Goal: Task Accomplishment & Management: Complete application form

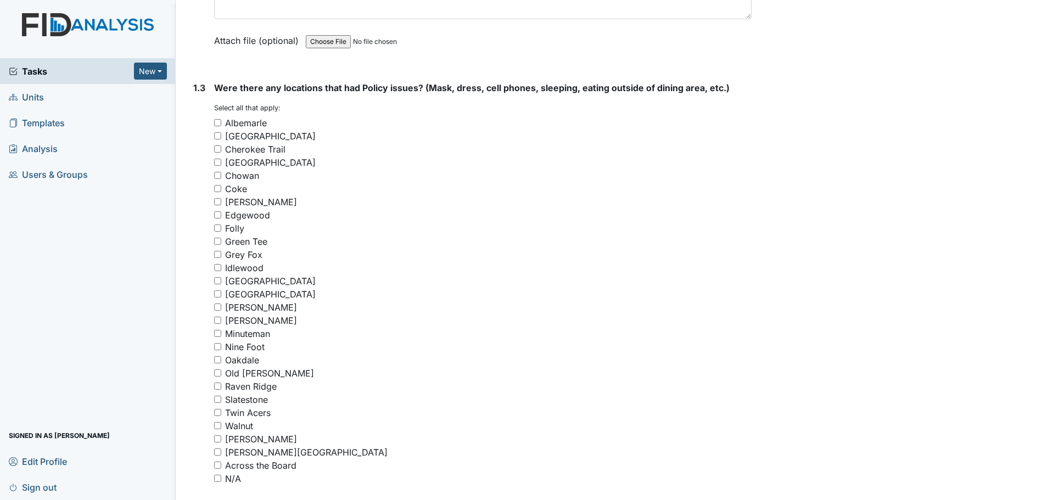
scroll to position [714, 0]
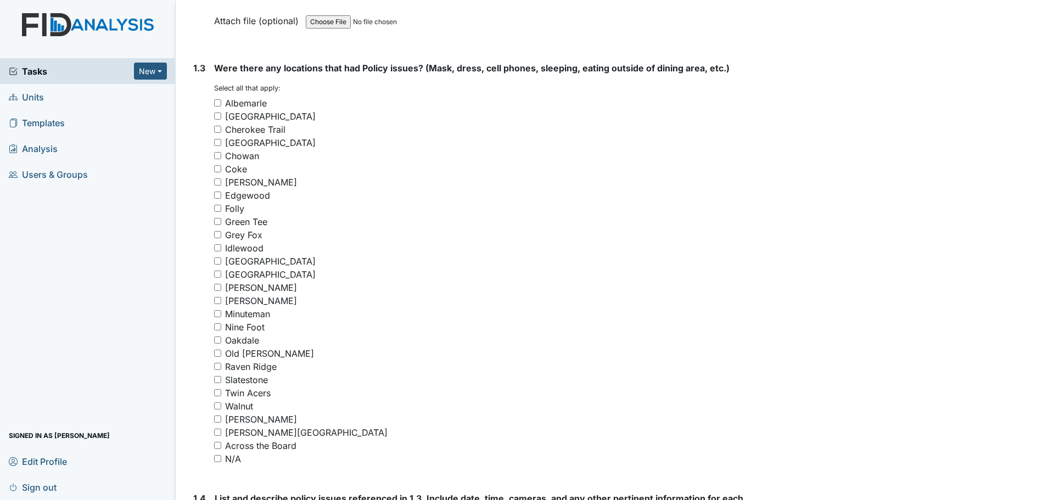
click at [216, 115] on input "[GEOGRAPHIC_DATA]" at bounding box center [217, 116] width 7 height 7
checkbox input "true"
click at [219, 365] on input "Raven Ridge" at bounding box center [217, 366] width 7 height 7
checkbox input "true"
click at [220, 353] on input "Old [PERSON_NAME]" at bounding box center [217, 353] width 7 height 7
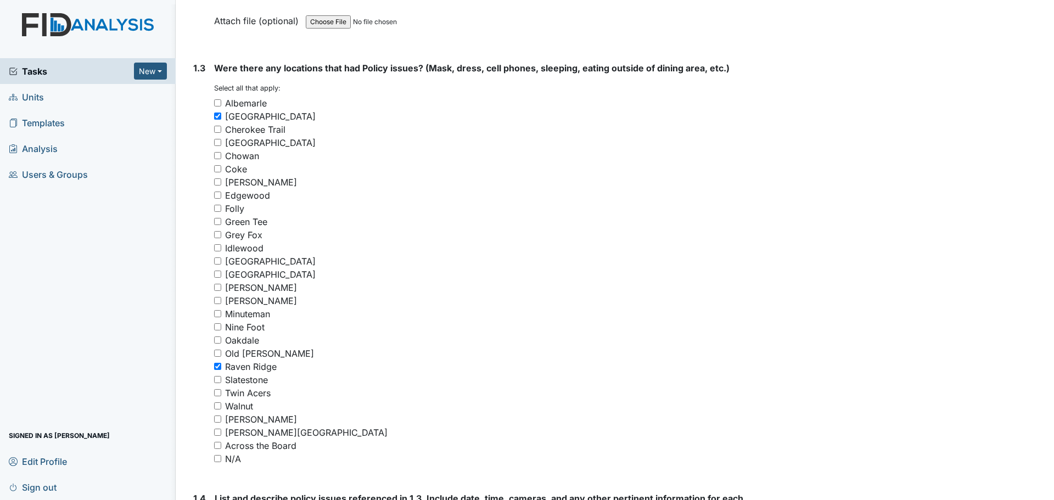
checkbox input "true"
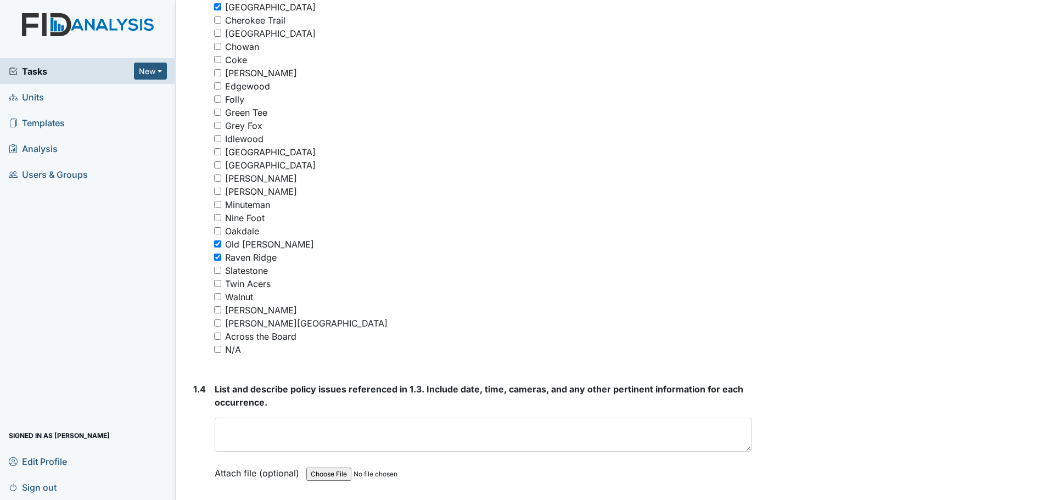
scroll to position [824, 0]
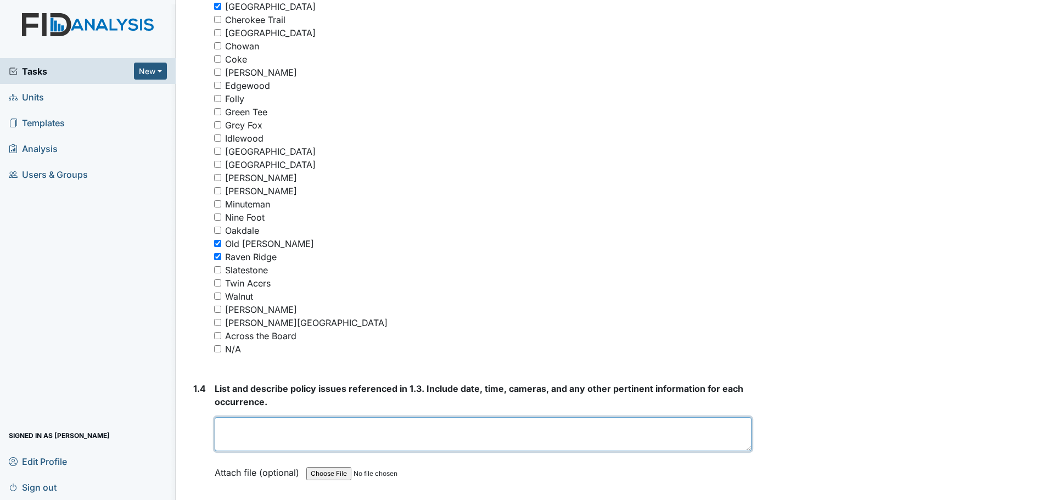
click at [389, 426] on textarea at bounding box center [483, 434] width 537 height 34
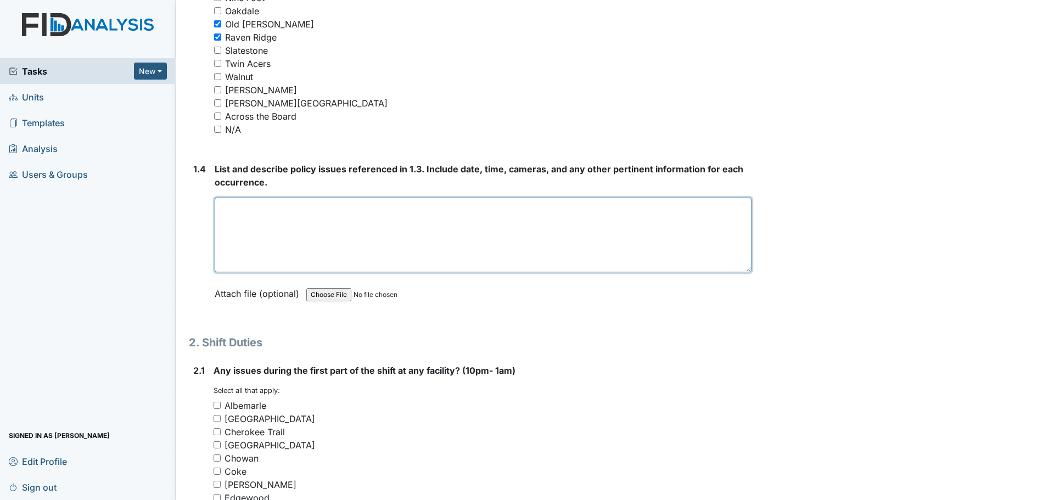
drag, startPoint x: 744, startPoint y: 228, endPoint x: 747, endPoint y: 270, distance: 42.4
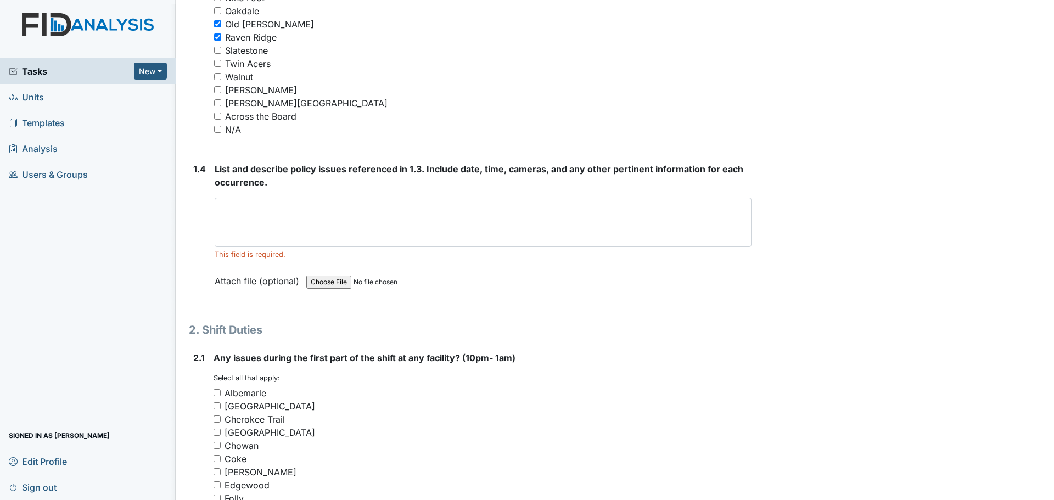
drag, startPoint x: 744, startPoint y: 240, endPoint x: 744, endPoint y: 249, distance: 9.3
click at [744, 247] on textarea at bounding box center [483, 222] width 537 height 49
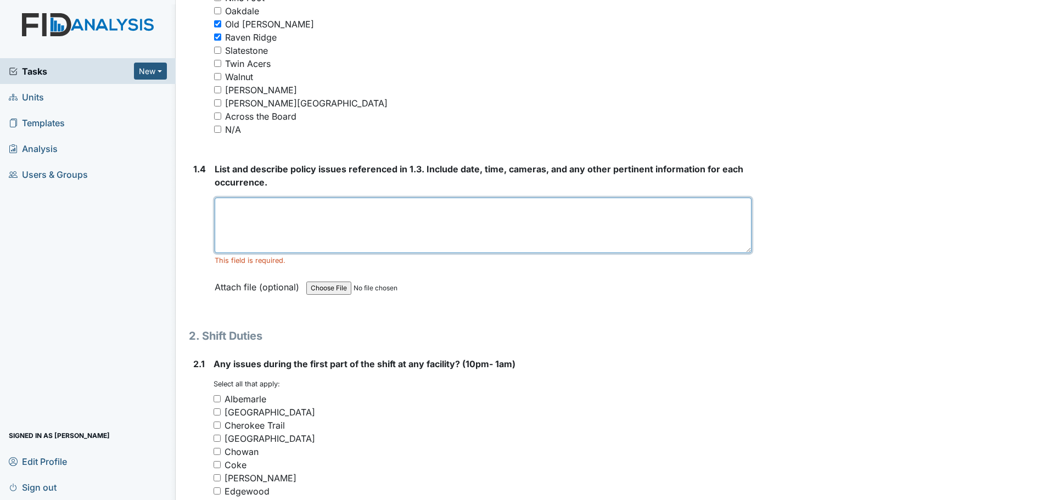
click at [700, 217] on textarea at bounding box center [483, 225] width 537 height 55
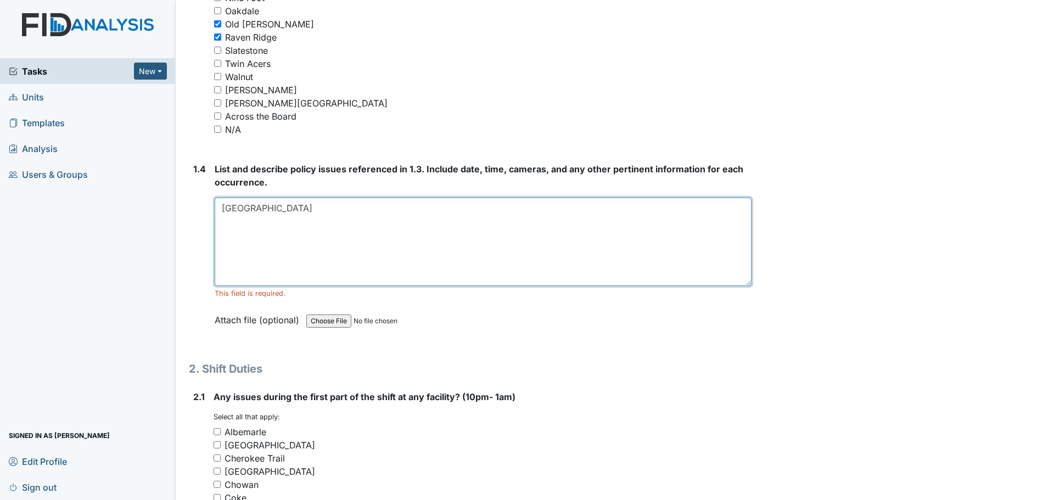
drag, startPoint x: 743, startPoint y: 248, endPoint x: 741, endPoint y: 288, distance: 40.7
click at [741, 286] on textarea "[GEOGRAPHIC_DATA]" at bounding box center [483, 242] width 537 height 88
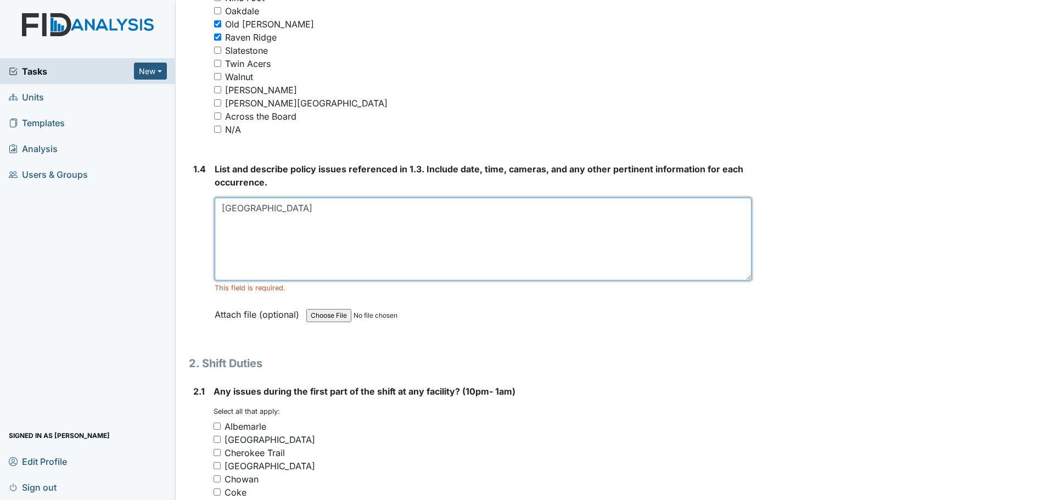
drag, startPoint x: 741, startPoint y: 290, endPoint x: 740, endPoint y: 277, distance: 13.3
click at [740, 277] on textarea "[GEOGRAPHIC_DATA]" at bounding box center [483, 239] width 537 height 83
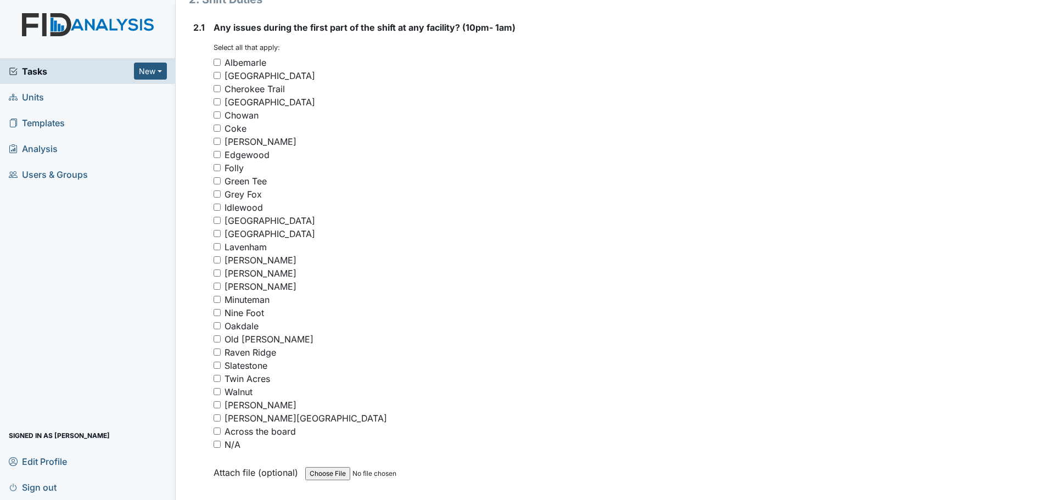
scroll to position [1428, 0]
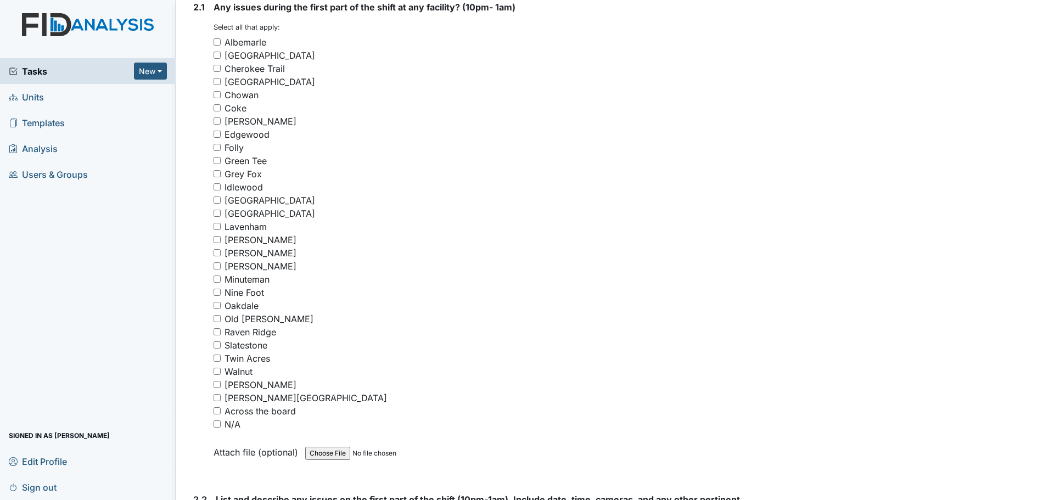
type textarea "[GEOGRAPHIC_DATA] Old [PERSON_NAME]. [GEOGRAPHIC_DATA]"
click at [218, 54] on input "[GEOGRAPHIC_DATA]" at bounding box center [217, 55] width 7 height 7
checkbox input "true"
click at [217, 319] on input "Old [PERSON_NAME]" at bounding box center [217, 318] width 7 height 7
checkbox input "true"
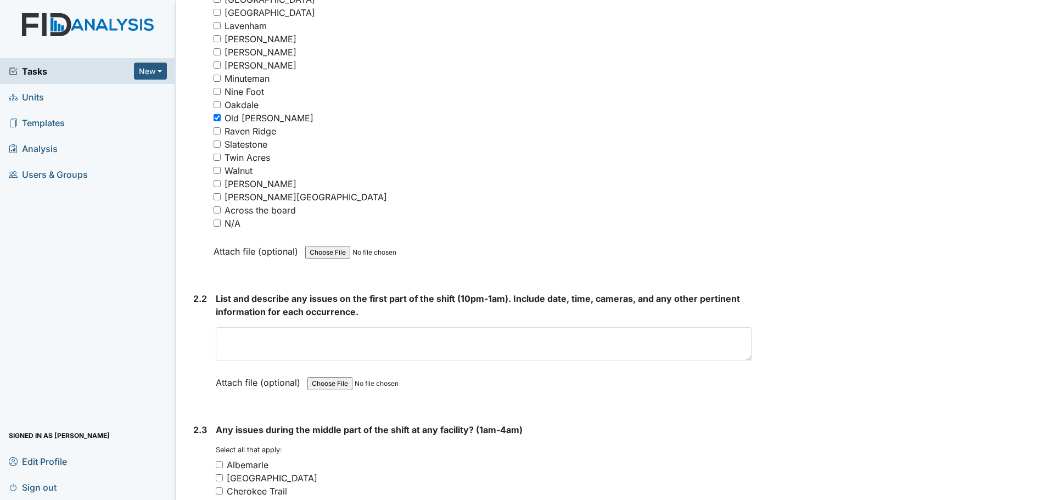
scroll to position [1648, 0]
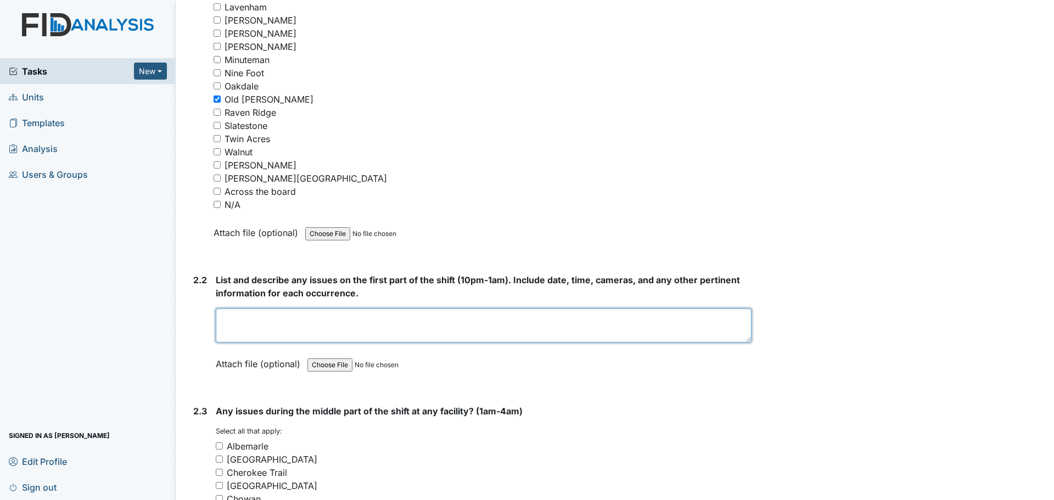
click at [489, 324] on textarea at bounding box center [484, 326] width 536 height 34
drag, startPoint x: 745, startPoint y: 339, endPoint x: 744, endPoint y: 350, distance: 10.5
click at [744, 350] on div "List and describe any issues on the first part of the shift (10pm-1am). Include…" at bounding box center [484, 325] width 536 height 105
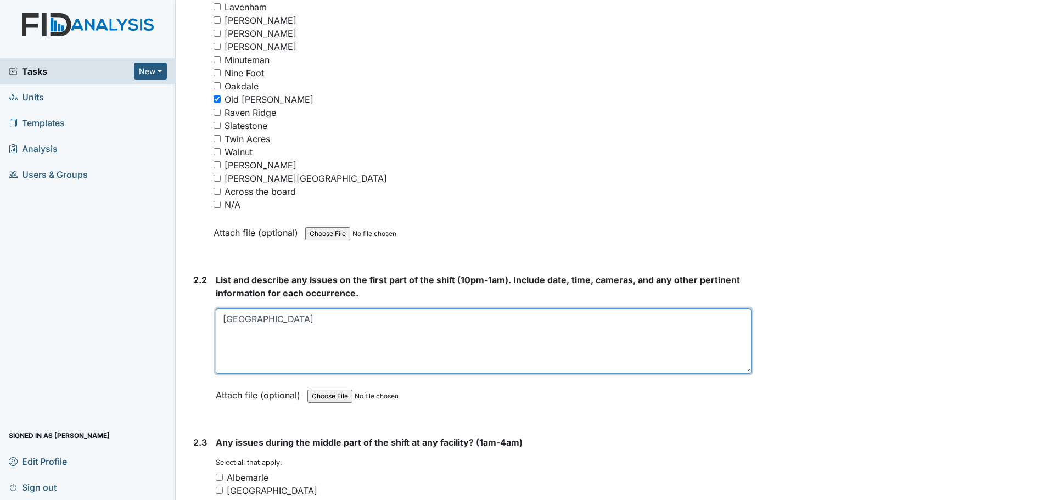
drag, startPoint x: 741, startPoint y: 339, endPoint x: 741, endPoint y: 370, distance: 31.3
click at [741, 370] on textarea "[GEOGRAPHIC_DATA]" at bounding box center [484, 341] width 536 height 65
click at [237, 342] on textarea "[GEOGRAPHIC_DATA]" at bounding box center [484, 341] width 536 height 65
click at [316, 323] on textarea "[GEOGRAPHIC_DATA]" at bounding box center [484, 341] width 536 height 65
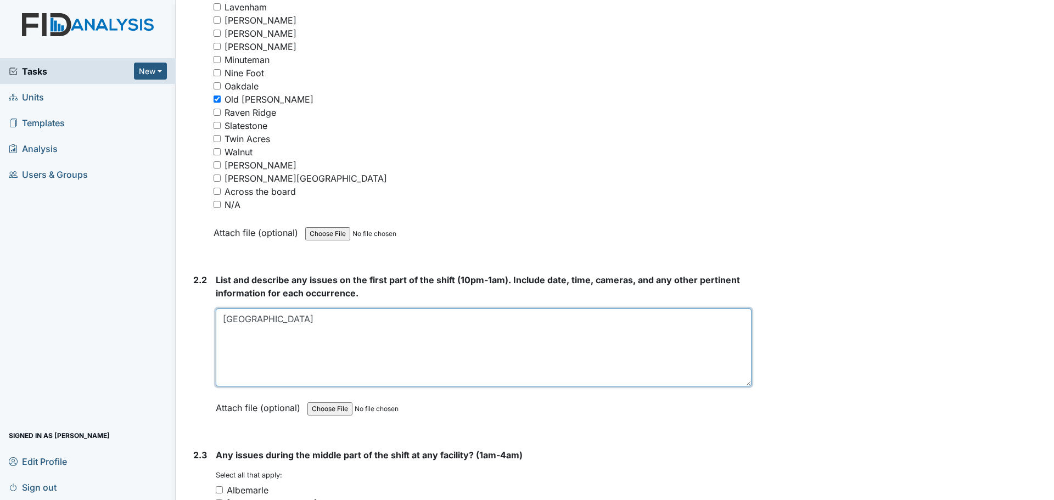
drag, startPoint x: 741, startPoint y: 371, endPoint x: 743, endPoint y: 384, distance: 12.7
click at [743, 384] on textarea "[GEOGRAPHIC_DATA]" at bounding box center [484, 348] width 536 height 78
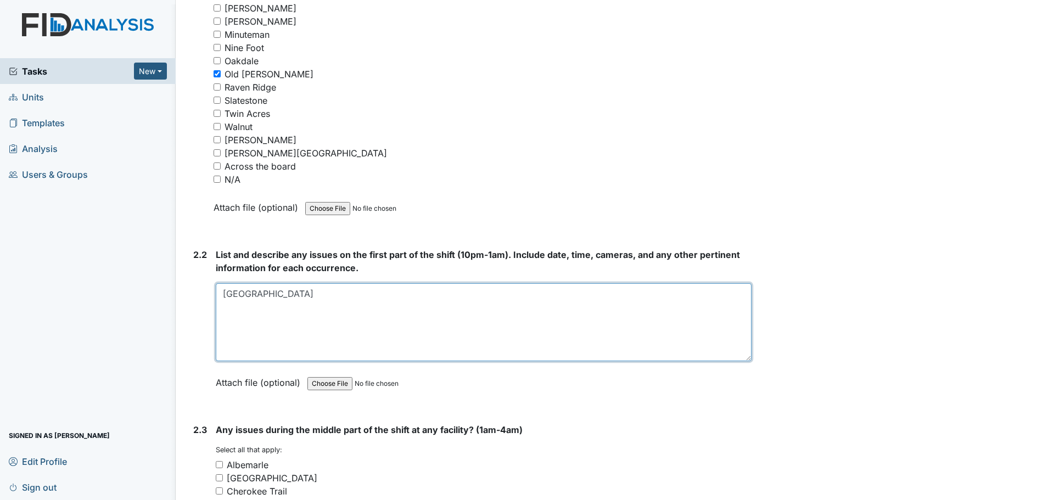
scroll to position [1702, 0]
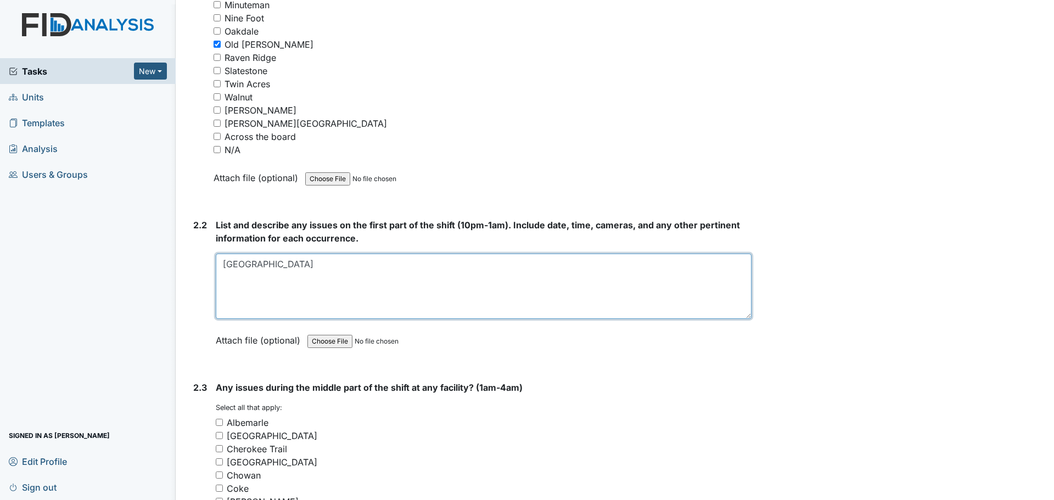
drag, startPoint x: 743, startPoint y: 330, endPoint x: 743, endPoint y: 317, distance: 12.6
click at [743, 317] on textarea "[GEOGRAPHIC_DATA]" at bounding box center [484, 286] width 536 height 65
type textarea "[GEOGRAPHIC_DATA]"
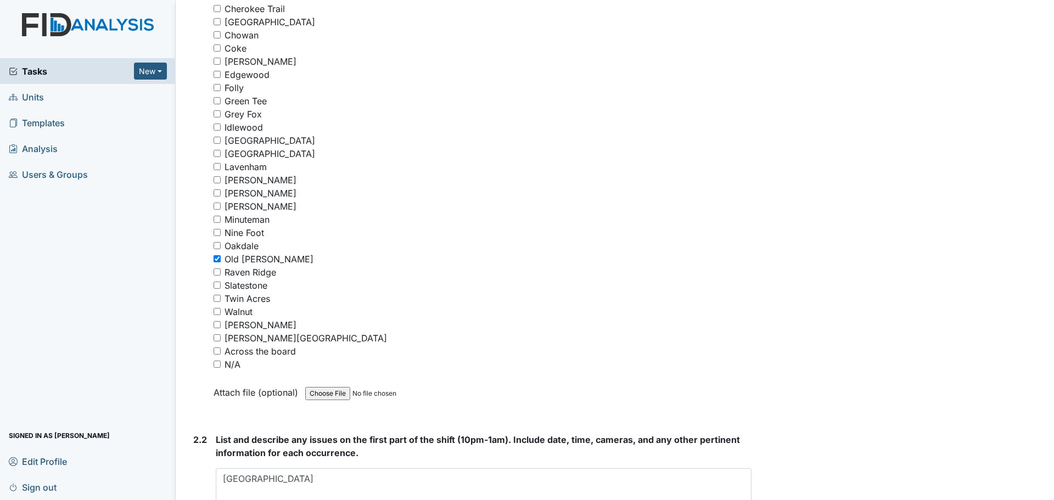
scroll to position [1428, 0]
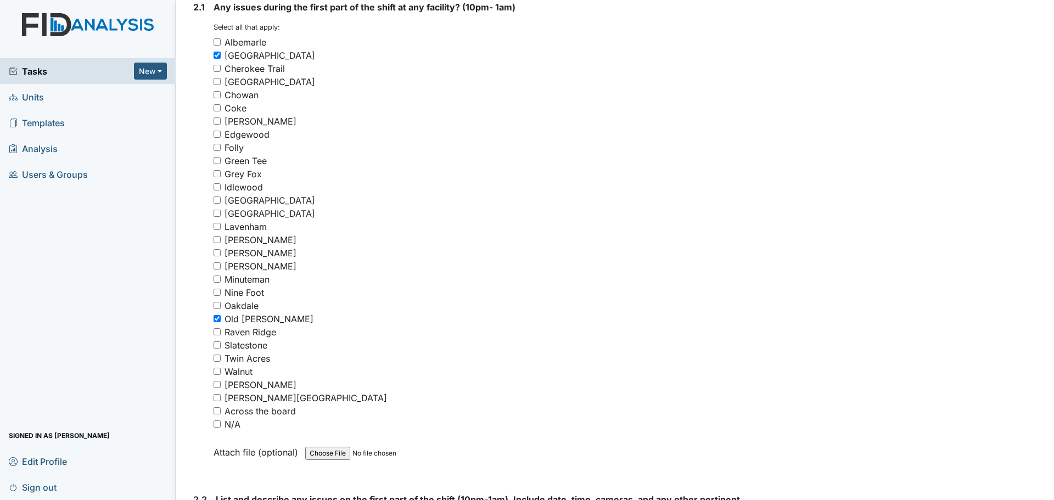
click at [216, 331] on input "Raven Ridge" at bounding box center [217, 331] width 7 height 7
checkbox input "true"
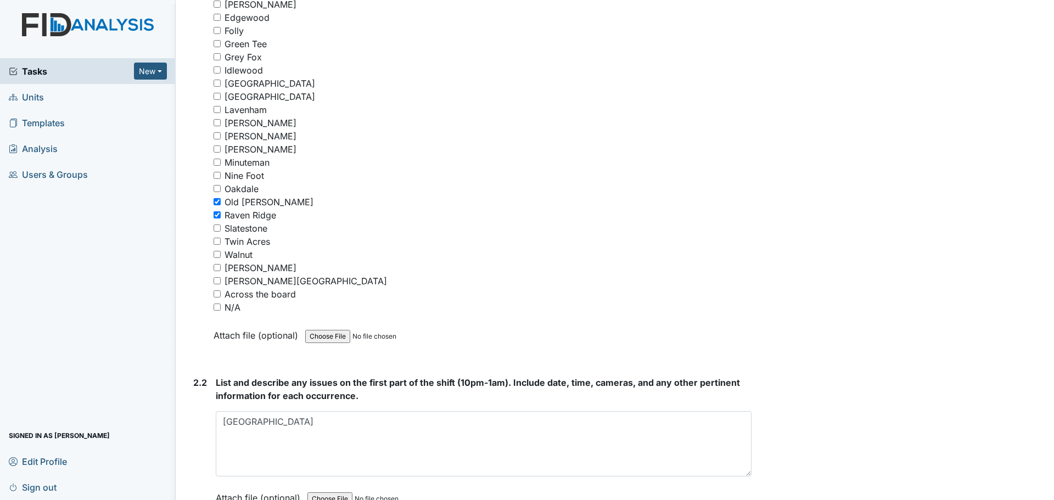
scroll to position [1702, 0]
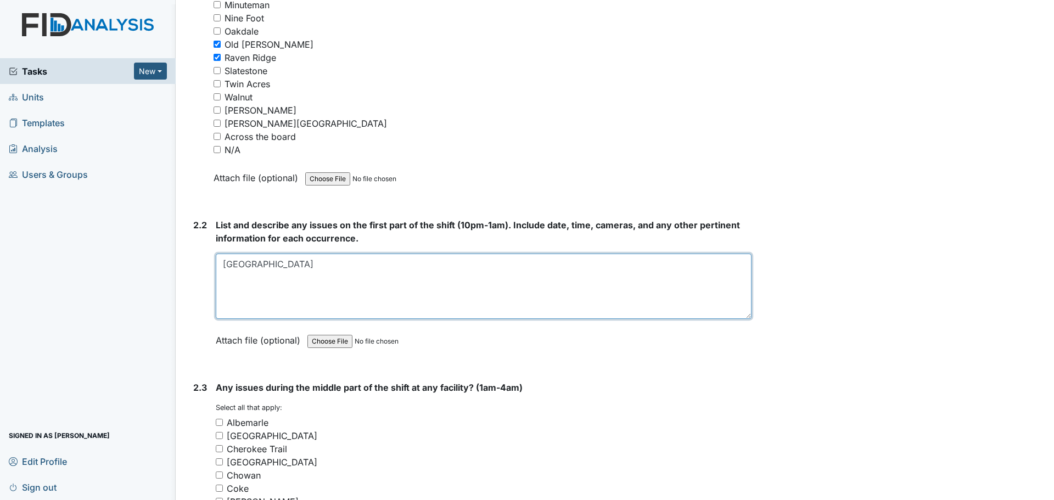
click at [267, 286] on textarea "[GEOGRAPHIC_DATA]" at bounding box center [484, 286] width 536 height 65
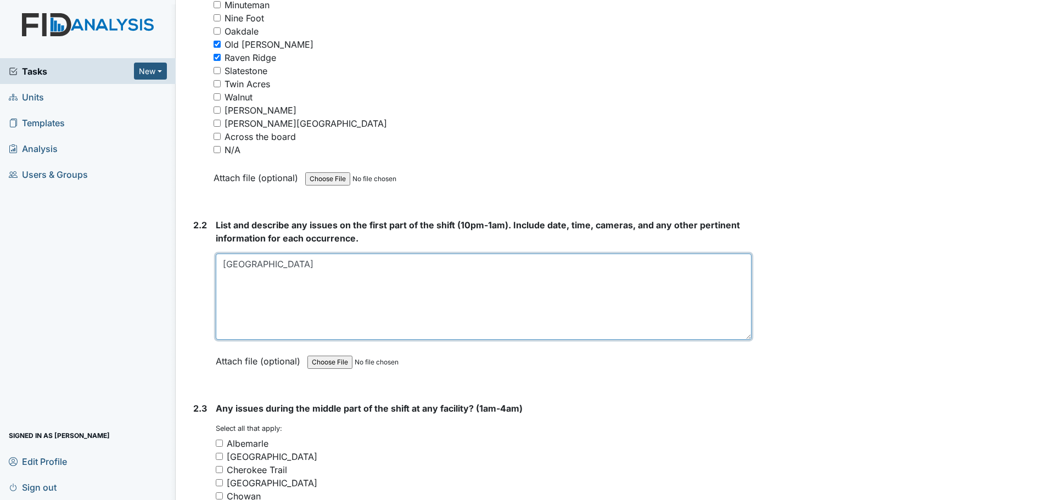
drag, startPoint x: 738, startPoint y: 316, endPoint x: 746, endPoint y: 337, distance: 22.2
click at [746, 337] on textarea "[GEOGRAPHIC_DATA]" at bounding box center [484, 297] width 536 height 86
click at [254, 302] on textarea "[GEOGRAPHIC_DATA]" at bounding box center [484, 297] width 536 height 86
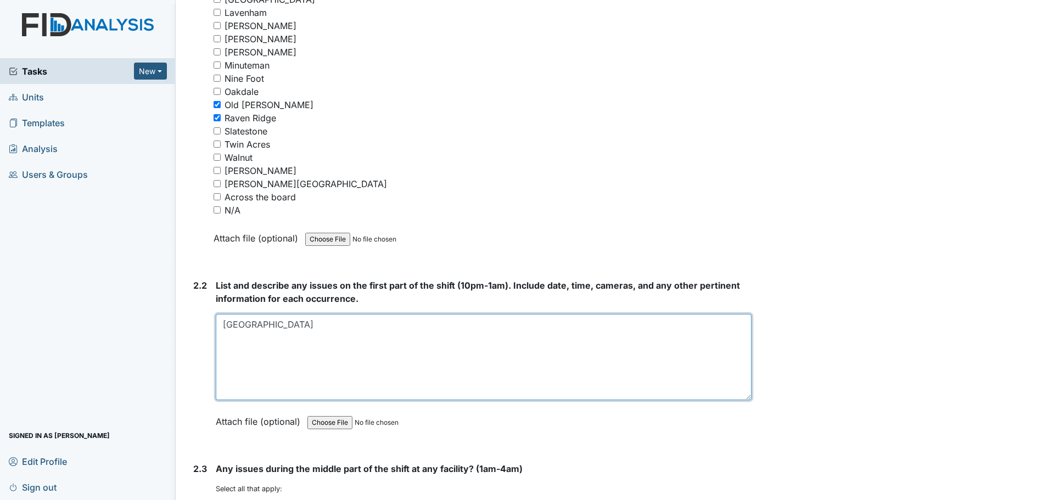
scroll to position [1648, 0]
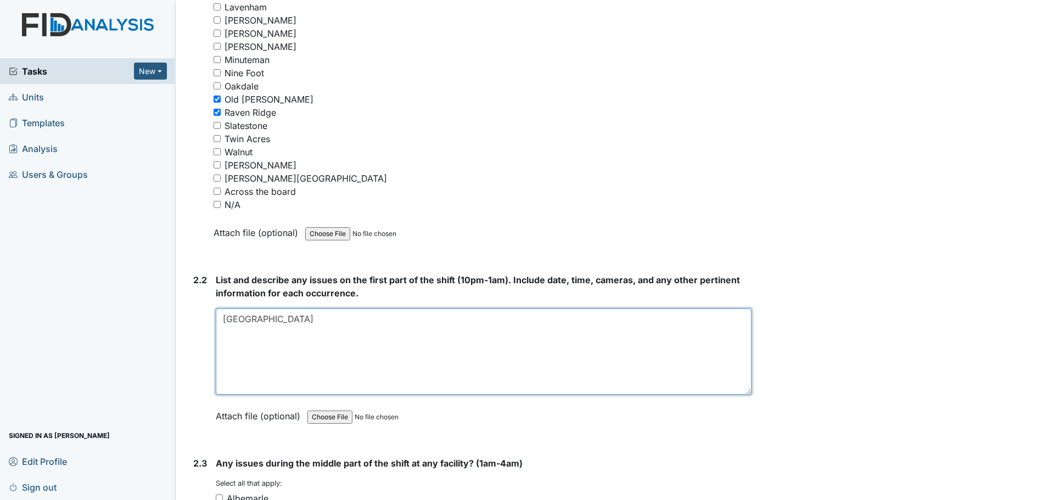
click at [242, 347] on textarea "[GEOGRAPHIC_DATA]" at bounding box center [484, 352] width 536 height 86
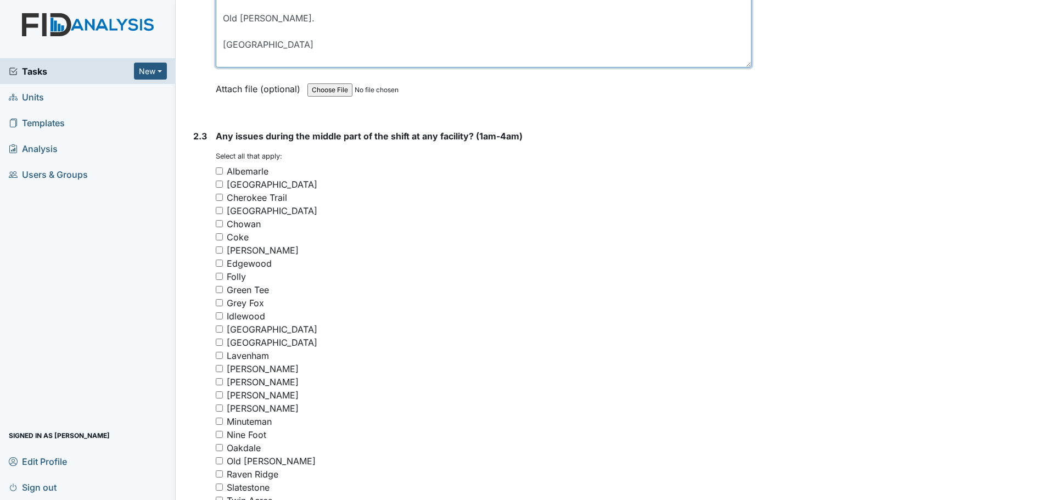
scroll to position [1977, 0]
type textarea "[GEOGRAPHIC_DATA] Old [PERSON_NAME]. [GEOGRAPHIC_DATA]"
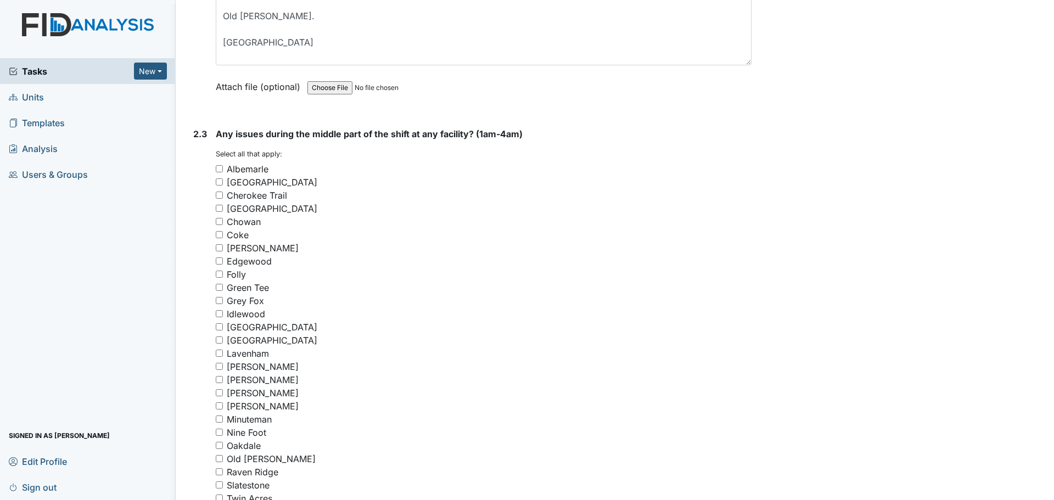
click at [221, 180] on input "[GEOGRAPHIC_DATA]" at bounding box center [219, 181] width 7 height 7
checkbox input "true"
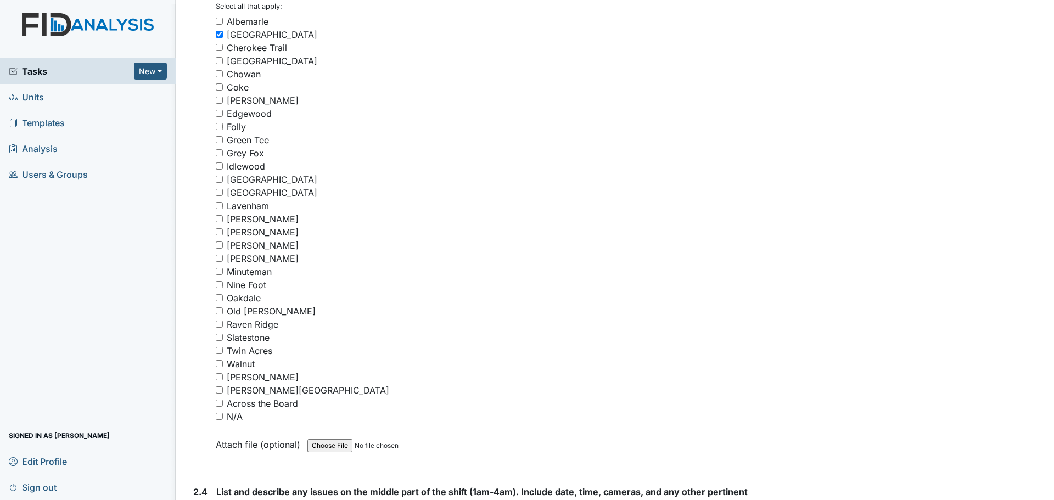
scroll to position [2142, 0]
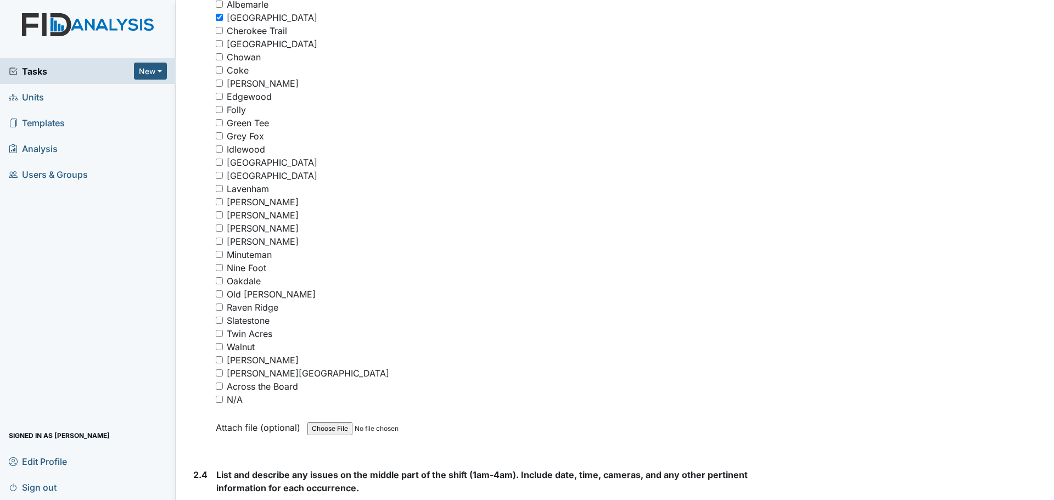
click at [216, 305] on input "Raven Ridge" at bounding box center [219, 307] width 7 height 7
checkbox input "true"
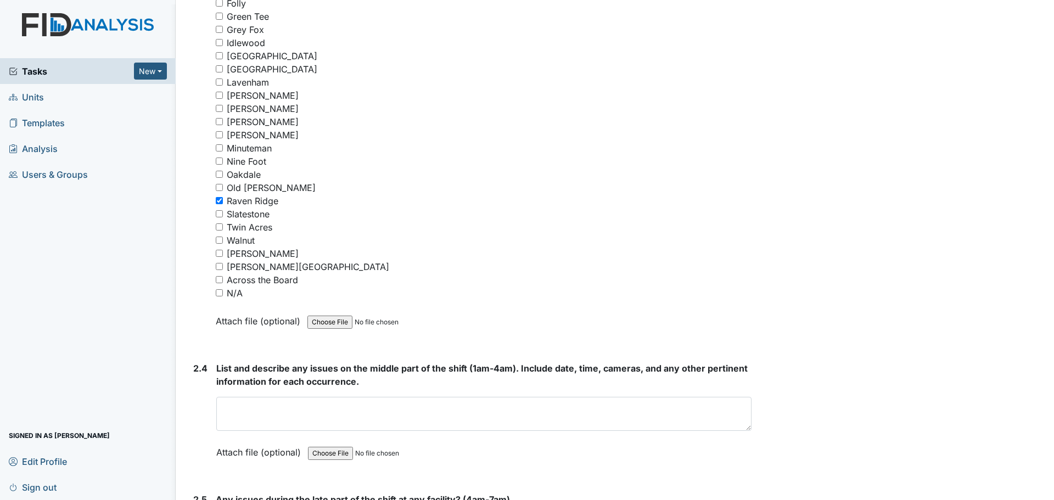
scroll to position [2416, 0]
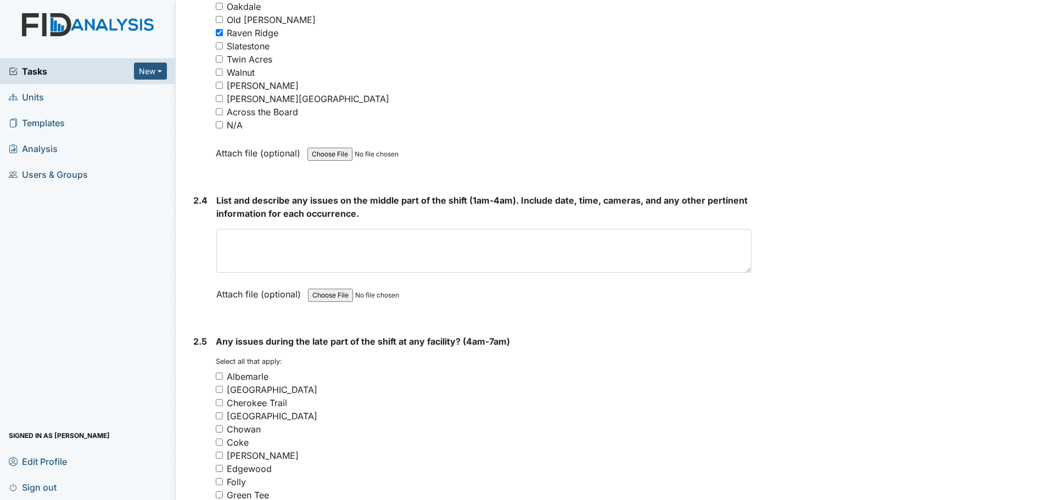
drag, startPoint x: 743, startPoint y: 259, endPoint x: 744, endPoint y: 275, distance: 16.6
click at [744, 273] on textarea at bounding box center [483, 251] width 535 height 44
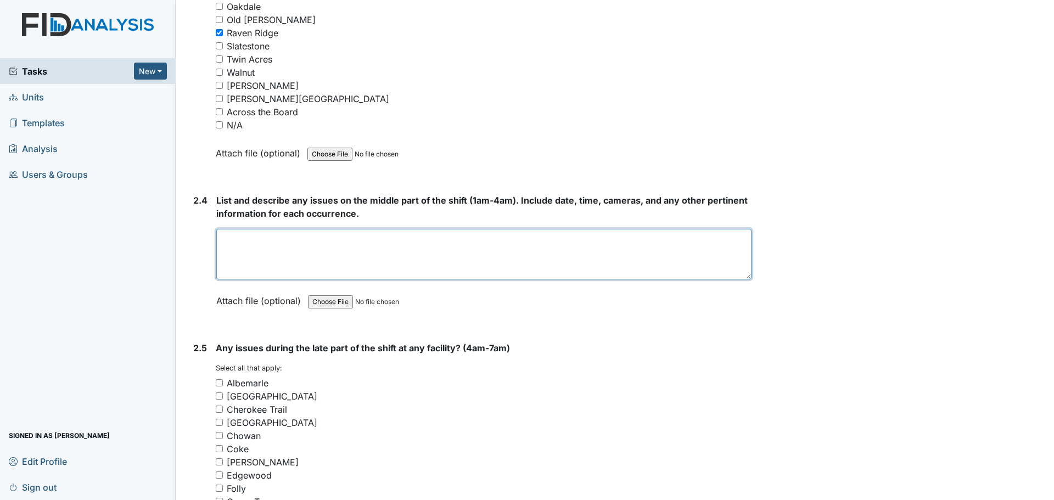
click at [630, 254] on textarea at bounding box center [483, 254] width 535 height 51
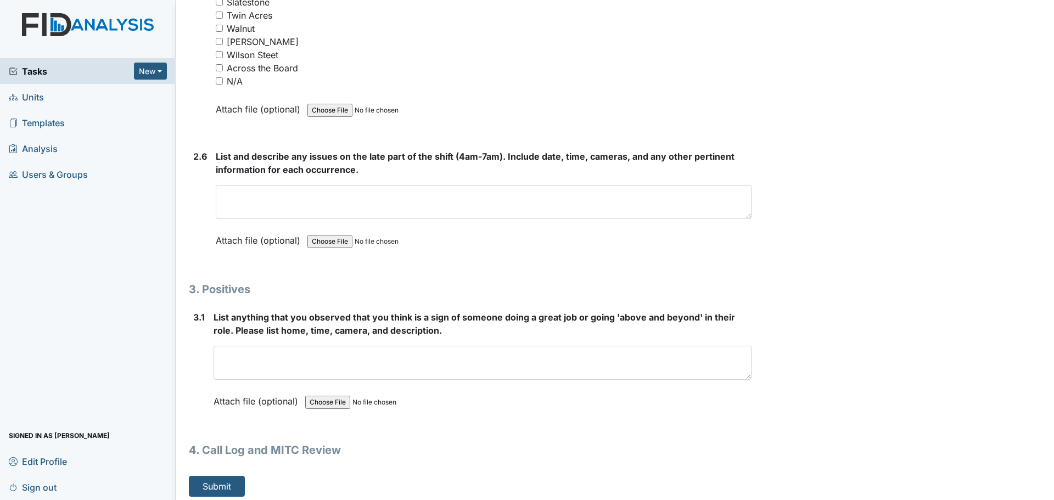
scroll to position [3119, 0]
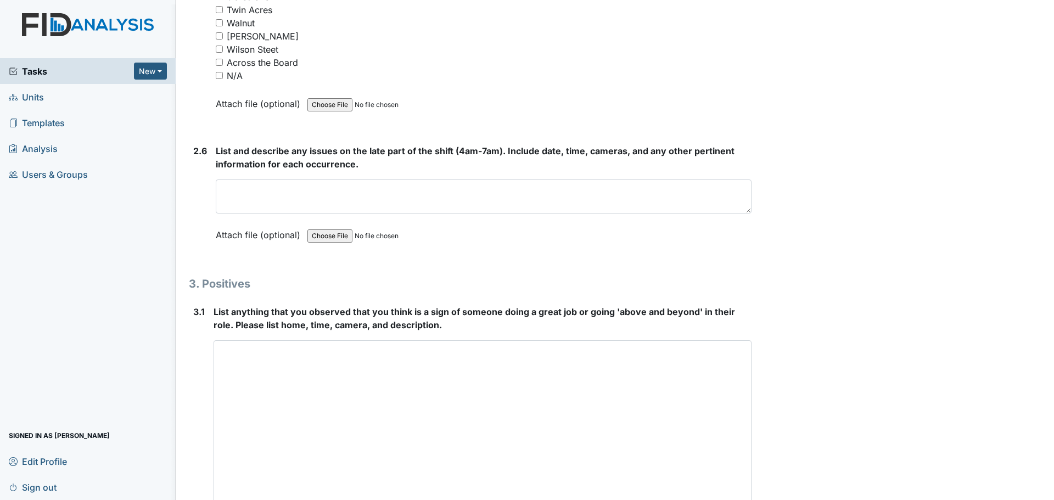
drag, startPoint x: 743, startPoint y: 373, endPoint x: 735, endPoint y: 526, distance: 152.8
click at [735, 500] on html "Tasks New Form Inspection Document Bundle Units Templates Analysis Users & Grou…" at bounding box center [527, 250] width 1054 height 500
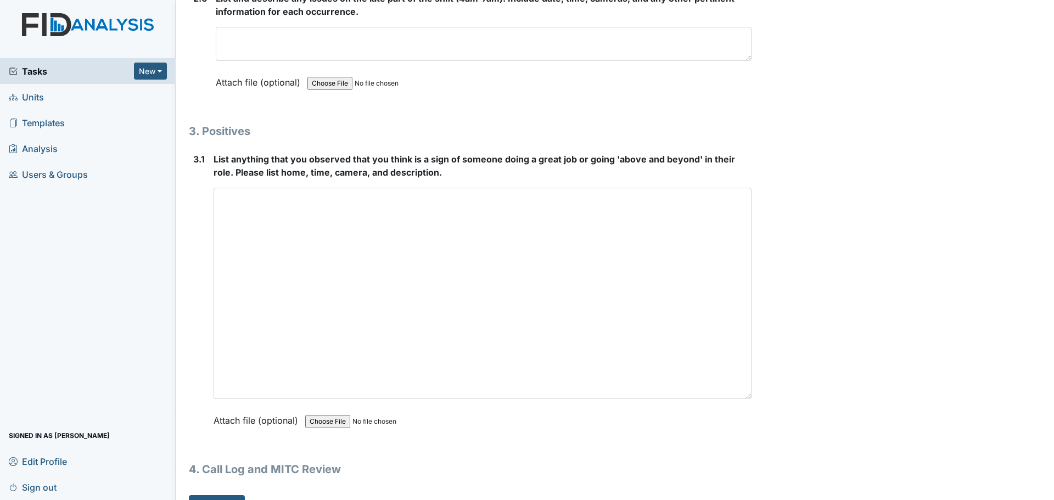
drag, startPoint x: 743, startPoint y: 372, endPoint x: 753, endPoint y: 519, distance: 147.0
click at [753, 500] on html "Tasks New Form Inspection Document Bundle Units Templates Analysis Users & Grou…" at bounding box center [527, 250] width 1054 height 500
type textarea "[GEOGRAPHIC_DATA] [GEOGRAPHIC_DATA]"
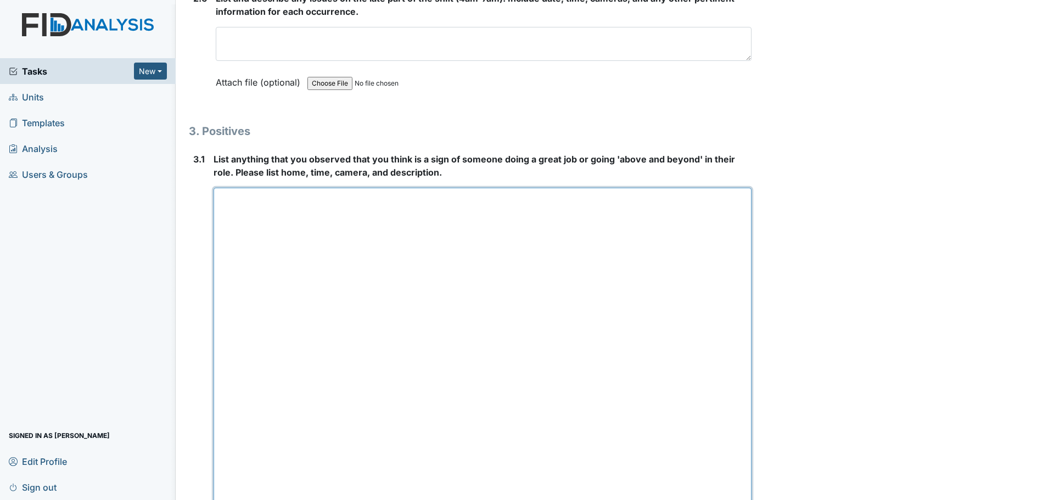
click at [572, 267] on textarea at bounding box center [483, 354] width 538 height 333
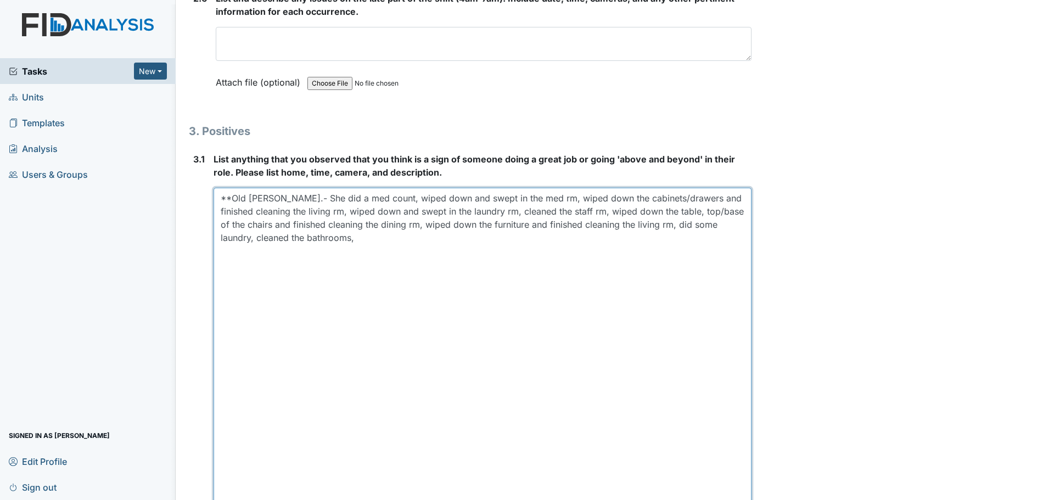
drag, startPoint x: 332, startPoint y: 210, endPoint x: 300, endPoint y: 214, distance: 32.0
click at [300, 214] on textarea "**Old [PERSON_NAME].- She did a med count, wiped down and swept in the med rm, …" at bounding box center [483, 354] width 538 height 333
drag, startPoint x: 345, startPoint y: 212, endPoint x: 310, endPoint y: 213, distance: 34.6
click at [310, 213] on textarea "**Old [PERSON_NAME].- She did a med count, wiped down and swept in the med rm, …" at bounding box center [483, 354] width 538 height 333
click at [388, 242] on textarea "**Old [PERSON_NAME].- She did a med count, wiped down and swept in the med rm, …" at bounding box center [483, 354] width 538 height 333
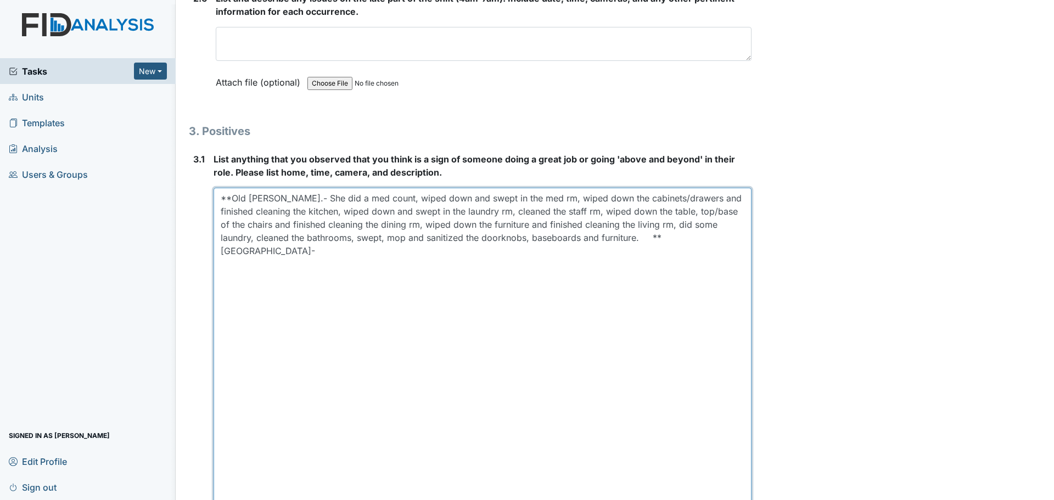
click at [719, 238] on textarea "**Old [PERSON_NAME].- She did a med count, wiped down and swept in the med rm, …" at bounding box center [483, 354] width 538 height 333
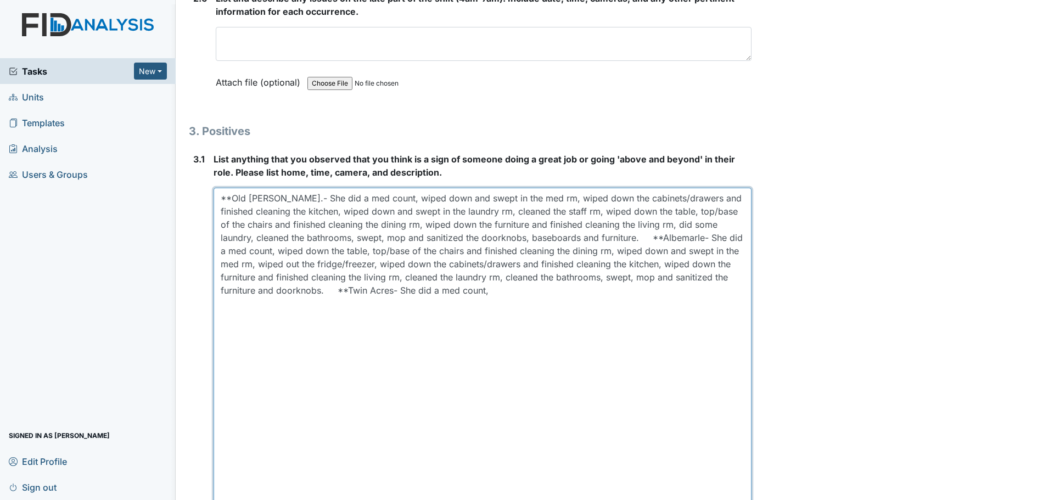
type textarea "**Old [PERSON_NAME].- She did a med count, wiped down and swept in the med rm, …"
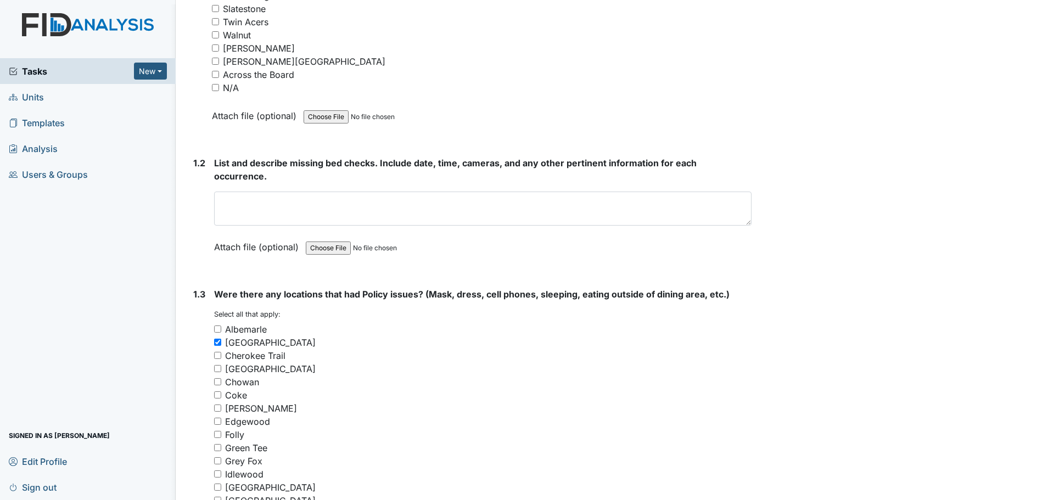
scroll to position [306, 0]
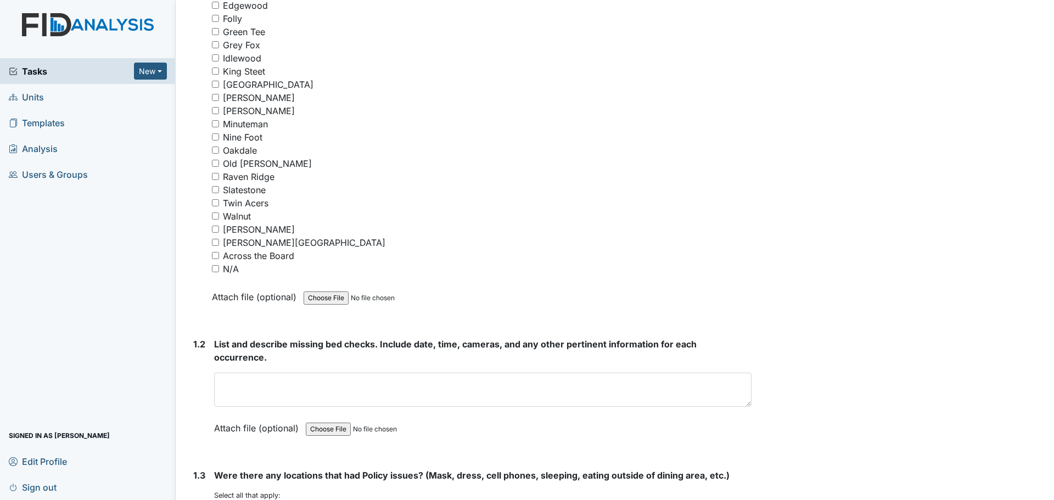
click at [216, 151] on input "Oakdale" at bounding box center [215, 150] width 7 height 7
checkbox input "true"
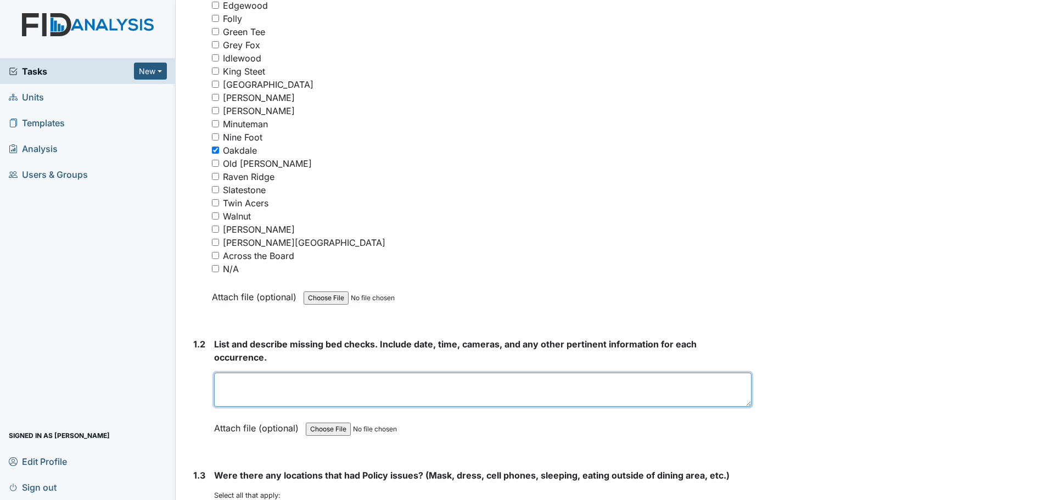
click at [401, 379] on textarea at bounding box center [483, 390] width 538 height 34
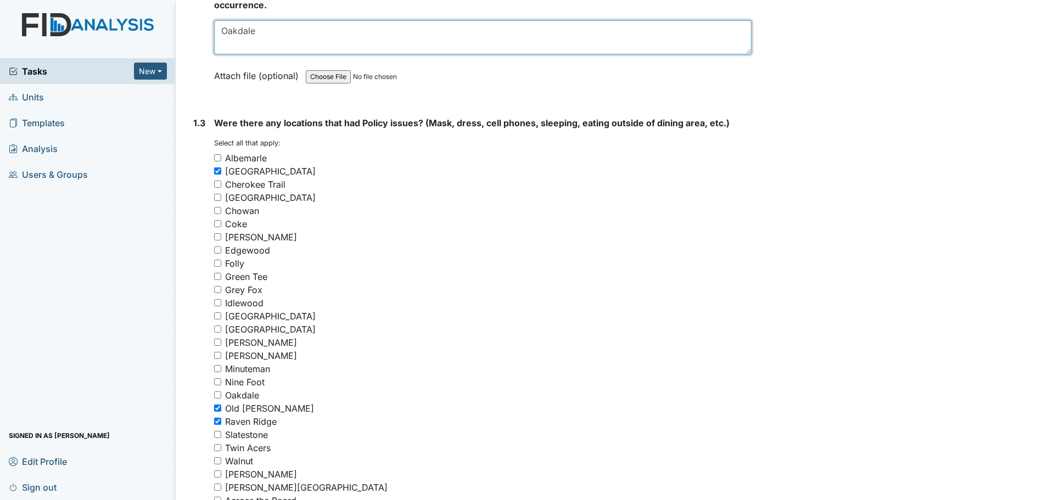
scroll to position [691, 0]
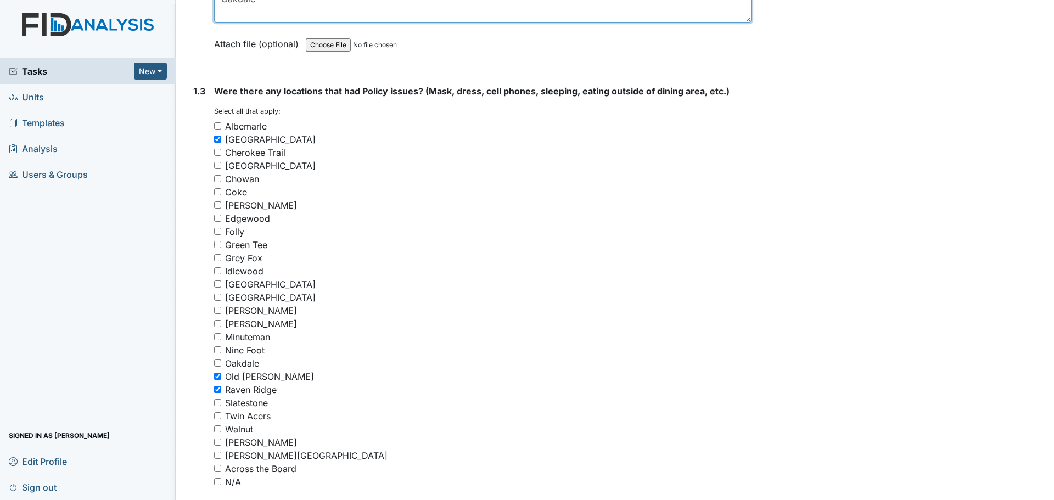
type textarea "Oakdale"
click at [218, 368] on div "Oakdale" at bounding box center [483, 363] width 538 height 13
click at [217, 364] on input "Oakdale" at bounding box center [217, 363] width 7 height 7
checkbox input "true"
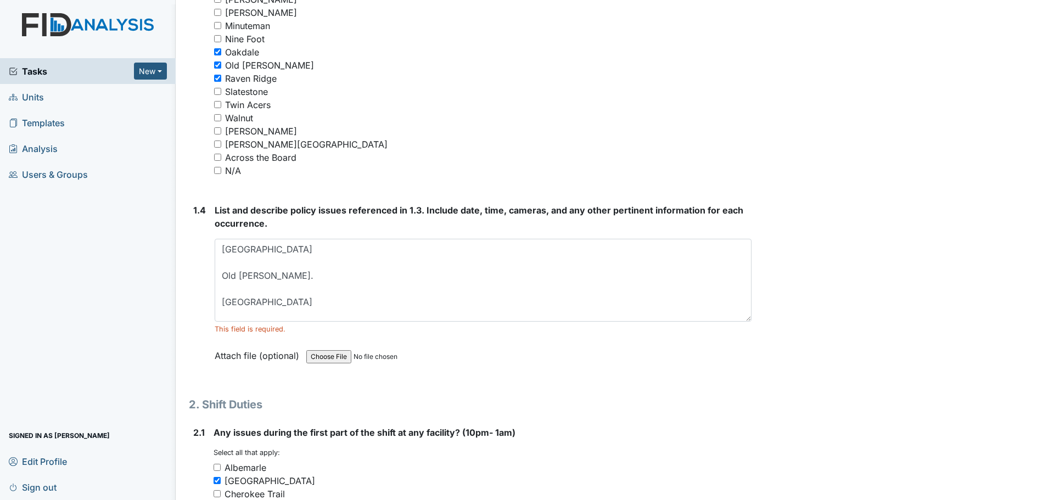
scroll to position [1020, 0]
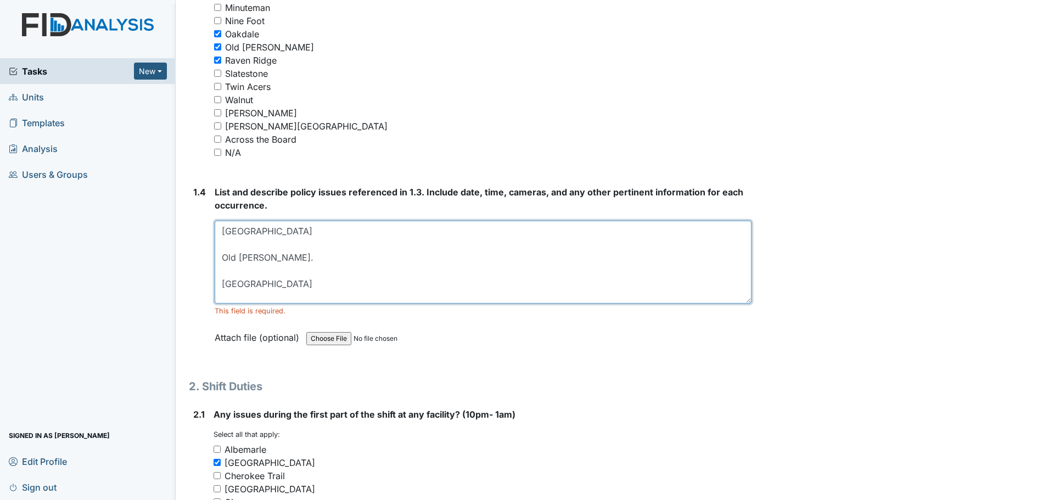
click at [267, 246] on textarea "[GEOGRAPHIC_DATA] Old [PERSON_NAME]. [GEOGRAPHIC_DATA]" at bounding box center [483, 262] width 537 height 83
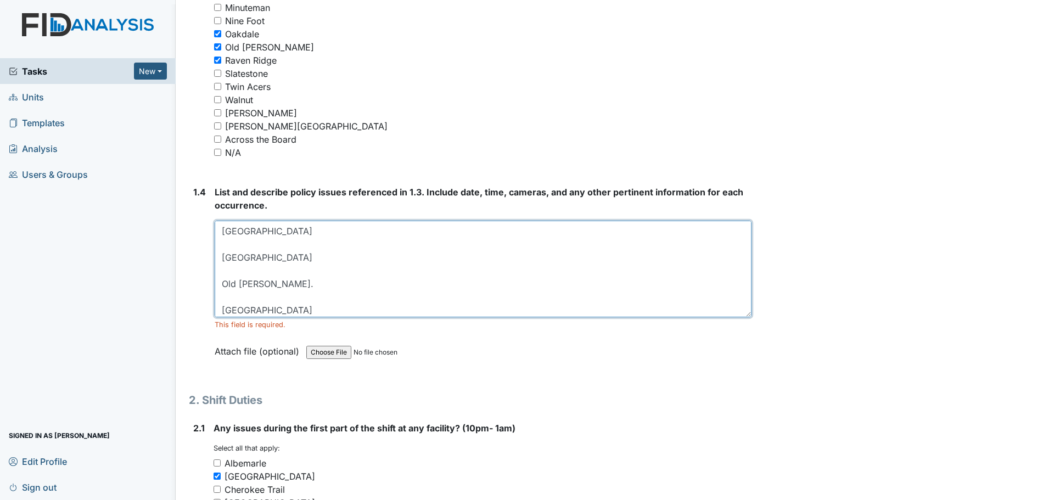
drag, startPoint x: 743, startPoint y: 300, endPoint x: 746, endPoint y: 315, distance: 15.2
click at [746, 315] on textarea "[GEOGRAPHIC_DATA] [GEOGRAPHIC_DATA] Old [PERSON_NAME]. [GEOGRAPHIC_DATA]" at bounding box center [483, 269] width 537 height 97
type textarea "[GEOGRAPHIC_DATA] [GEOGRAPHIC_DATA] Old [PERSON_NAME]. [GEOGRAPHIC_DATA]"
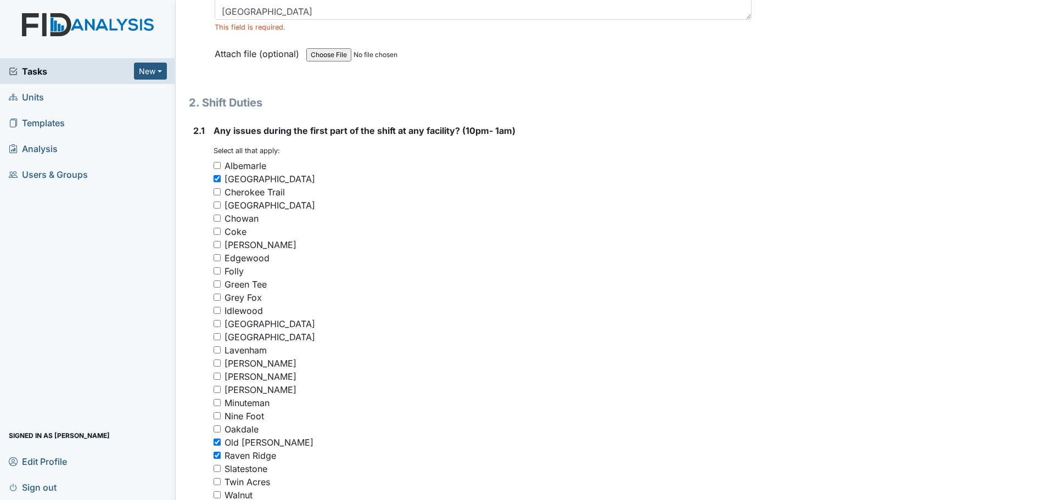
scroll to position [1350, 0]
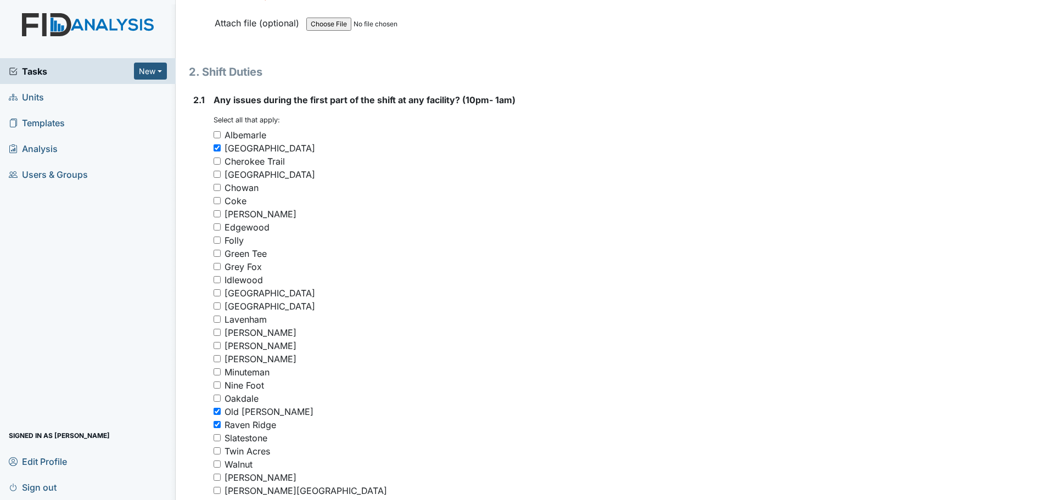
click at [216, 399] on input "Oakdale" at bounding box center [217, 398] width 7 height 7
checkbox input "true"
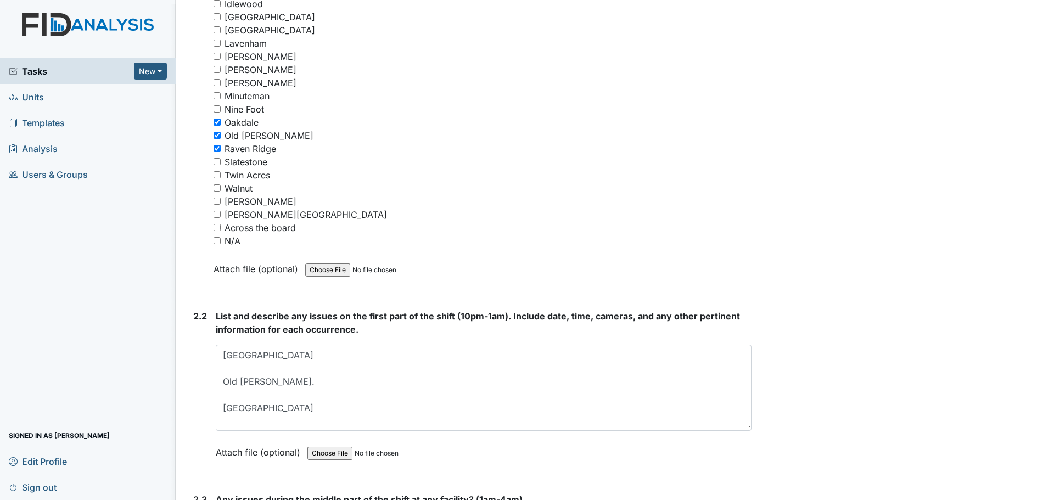
scroll to position [1679, 0]
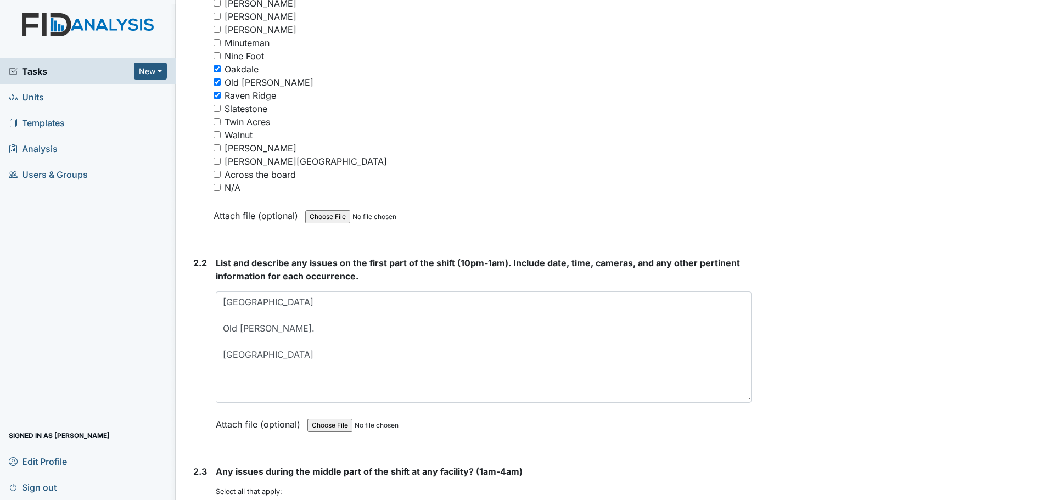
drag, startPoint x: 744, startPoint y: 374, endPoint x: 743, endPoint y: 412, distance: 38.5
click at [743, 403] on textarea "[GEOGRAPHIC_DATA] Old [PERSON_NAME]. [GEOGRAPHIC_DATA]" at bounding box center [484, 347] width 536 height 111
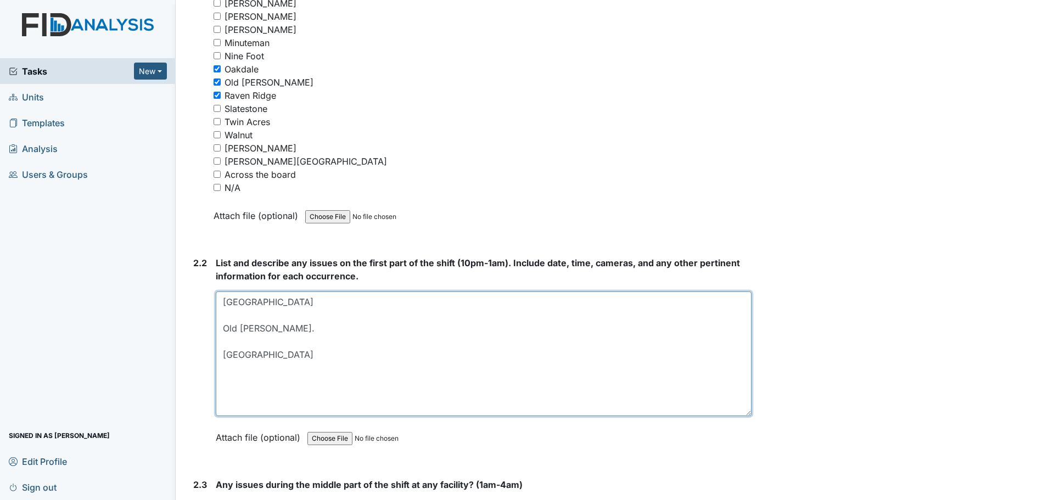
click at [278, 313] on textarea "[GEOGRAPHIC_DATA] Old [PERSON_NAME]. [GEOGRAPHIC_DATA]" at bounding box center [484, 354] width 536 height 125
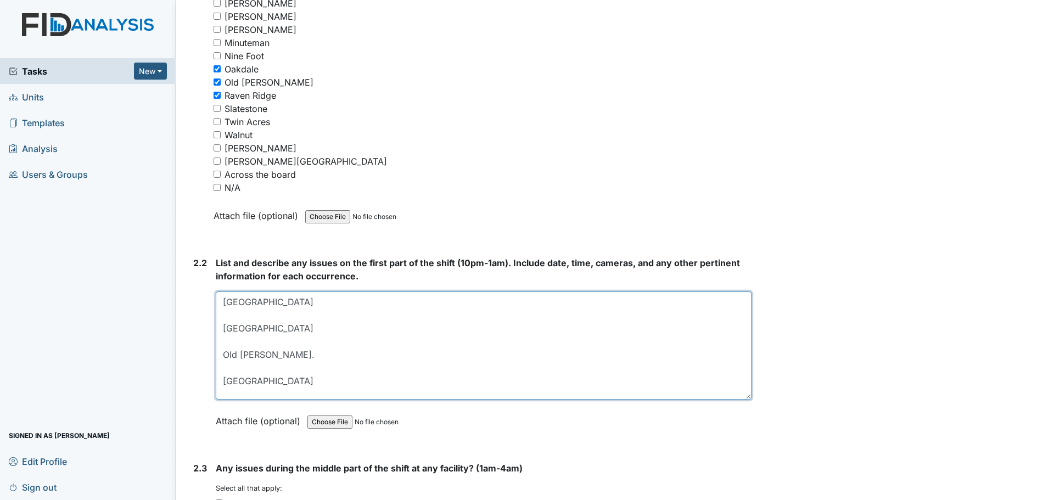
drag, startPoint x: 745, startPoint y: 415, endPoint x: 741, endPoint y: 398, distance: 16.8
click at [741, 398] on textarea "[GEOGRAPHIC_DATA] [GEOGRAPHIC_DATA] Old [PERSON_NAME]. [GEOGRAPHIC_DATA]" at bounding box center [484, 346] width 536 height 108
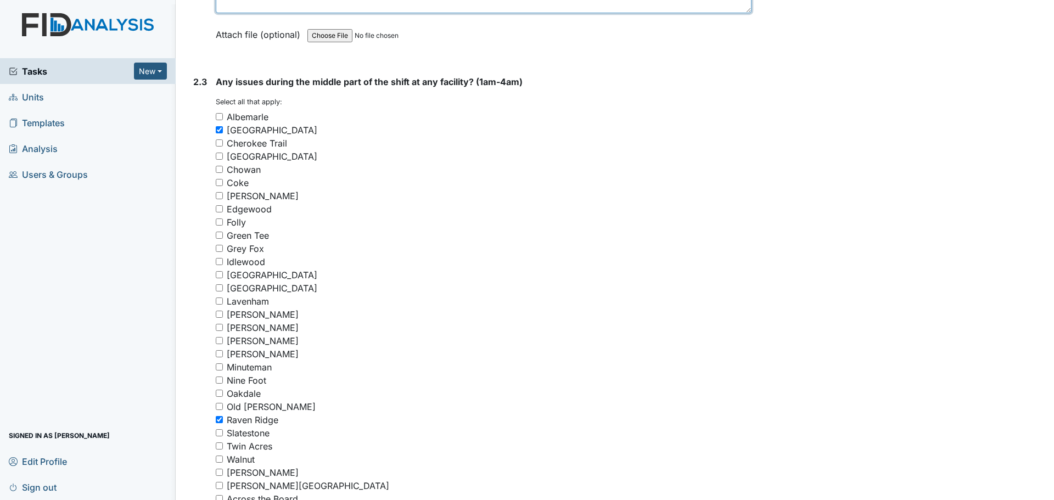
scroll to position [2119, 0]
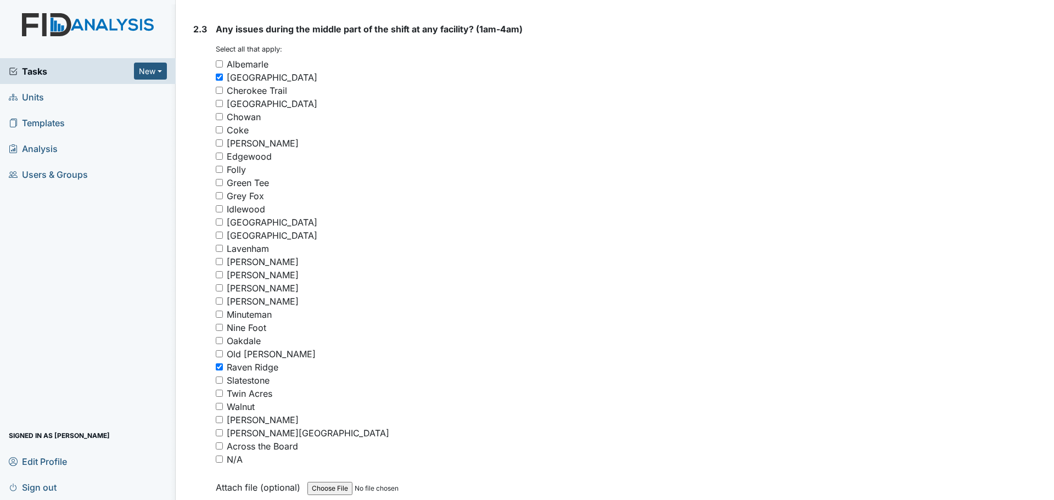
type textarea "[GEOGRAPHIC_DATA] [GEOGRAPHIC_DATA] Old [PERSON_NAME]. [GEOGRAPHIC_DATA]"
click at [219, 337] on input "Oakdale" at bounding box center [219, 340] width 7 height 7
checkbox input "true"
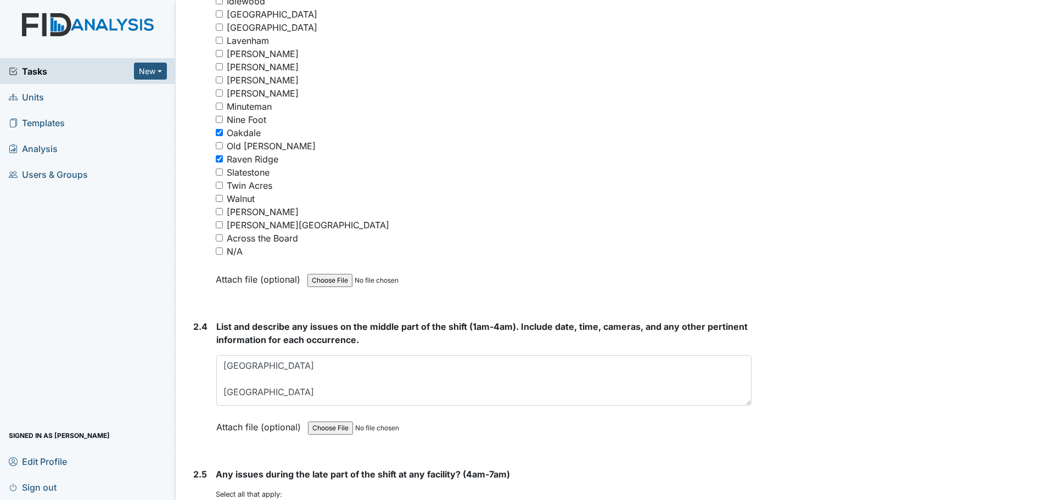
scroll to position [2338, 0]
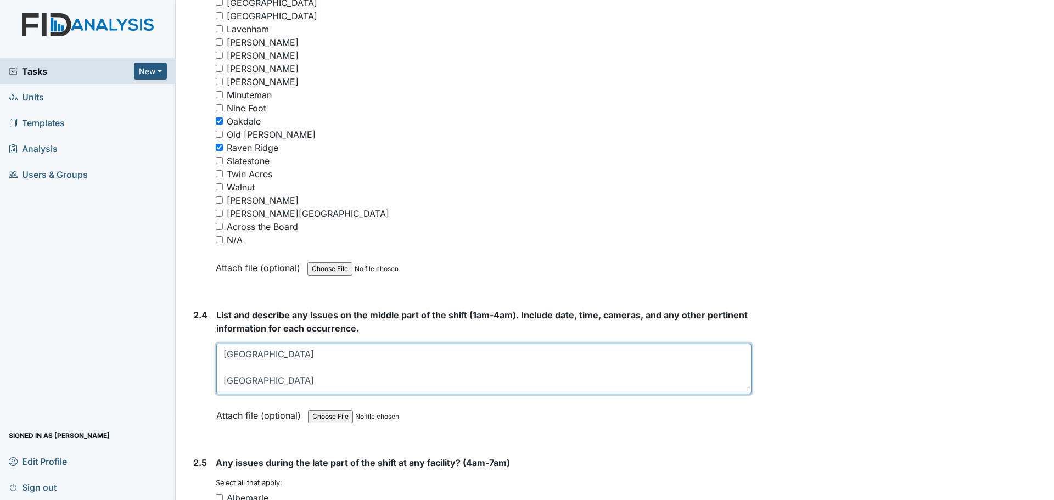
click at [266, 366] on textarea "[GEOGRAPHIC_DATA] [GEOGRAPHIC_DATA]" at bounding box center [483, 369] width 535 height 51
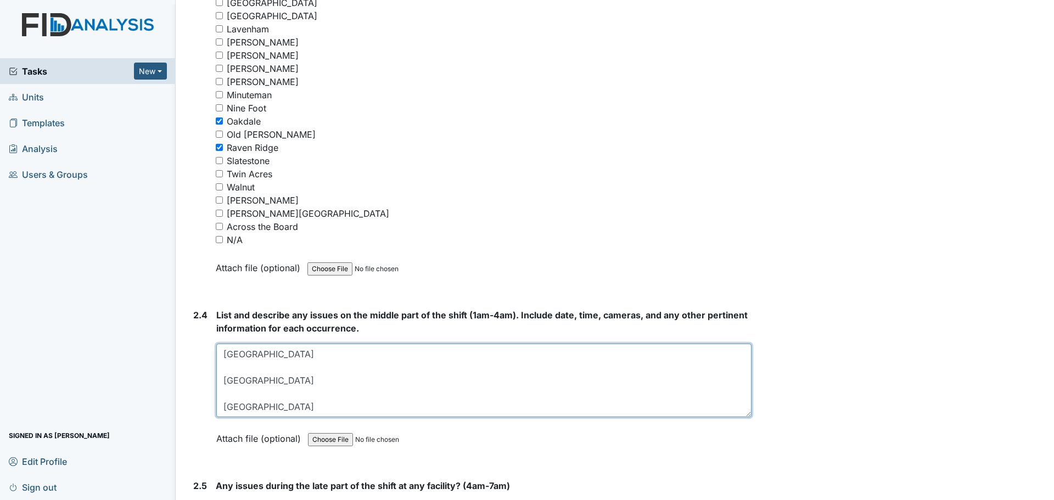
scroll to position [0, 0]
drag, startPoint x: 743, startPoint y: 390, endPoint x: 748, endPoint y: 418, distance: 28.4
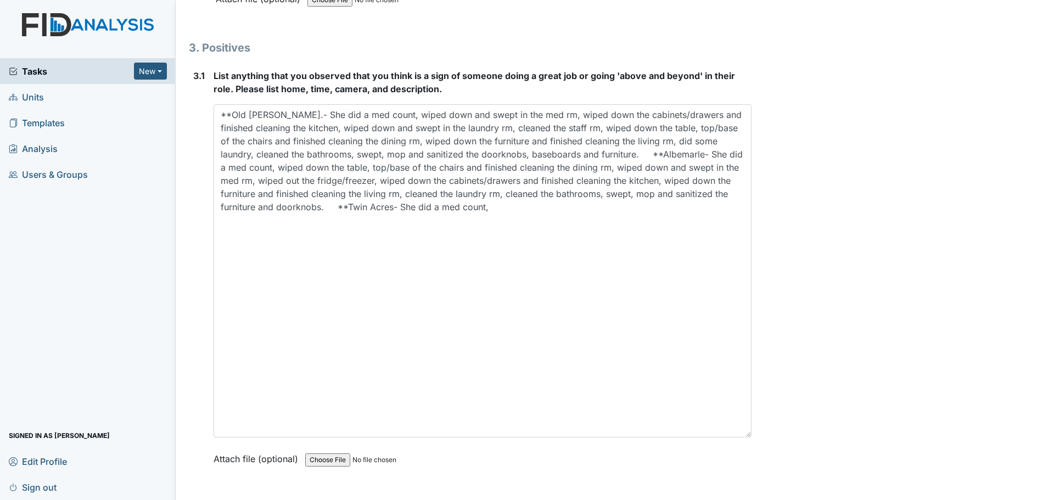
scroll to position [3437, 0]
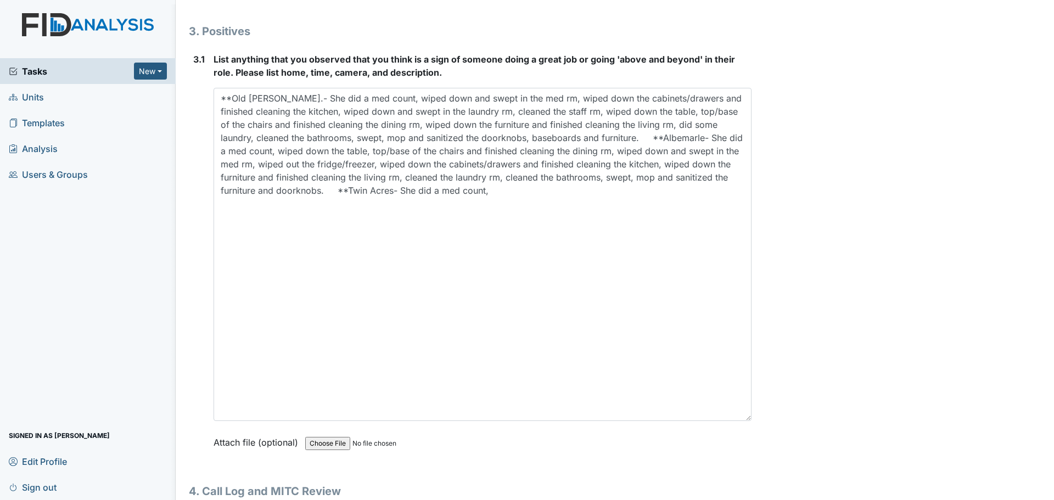
type textarea "[GEOGRAPHIC_DATA] [GEOGRAPHIC_DATA] [GEOGRAPHIC_DATA]"
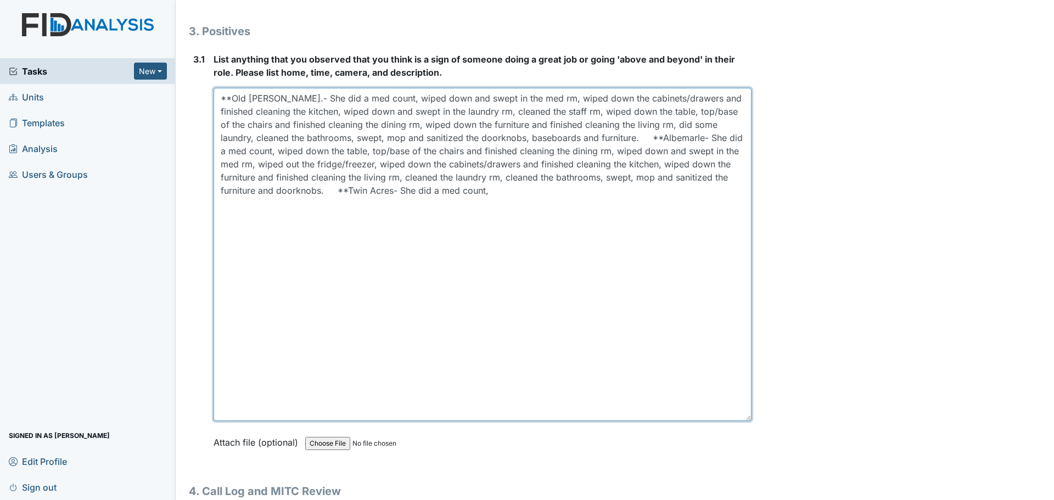
click at [523, 183] on textarea "**Old [PERSON_NAME].- She did a med count, wiped down and swept in the med rm, …" at bounding box center [483, 254] width 538 height 333
click at [521, 192] on textarea "**Old [PERSON_NAME].- She did a med count, wiped down and swept in the med rm, …" at bounding box center [483, 254] width 538 height 333
click at [362, 193] on textarea "**Old [PERSON_NAME].- She did a med count, wiped down and swept in the med rm, …" at bounding box center [483, 254] width 538 height 333
click at [369, 205] on textarea "**Old [PERSON_NAME].- She did a med count, wiped down and swept in the med rm, …" at bounding box center [483, 254] width 538 height 333
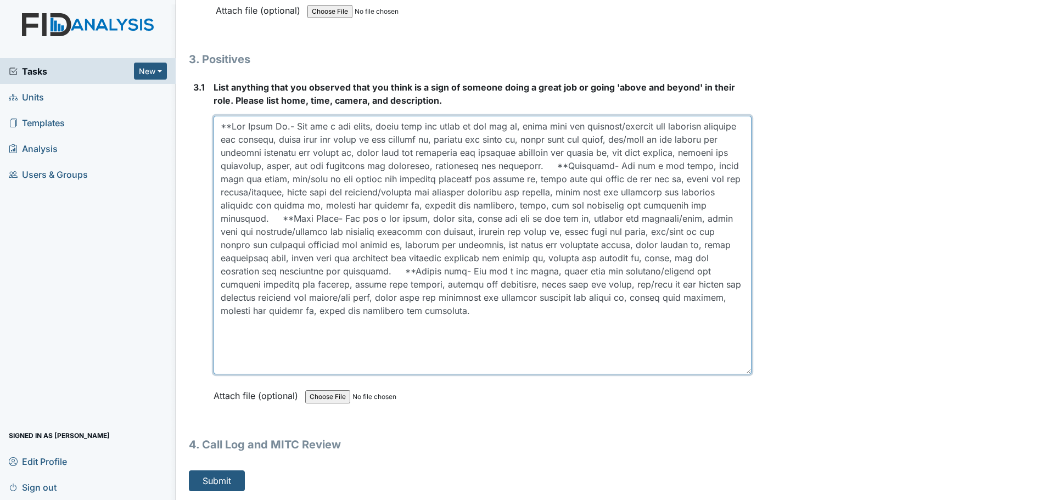
scroll to position [3409, 0]
drag, startPoint x: 744, startPoint y: 419, endPoint x: 744, endPoint y: 344, distance: 74.7
click at [744, 344] on textarea at bounding box center [483, 245] width 538 height 259
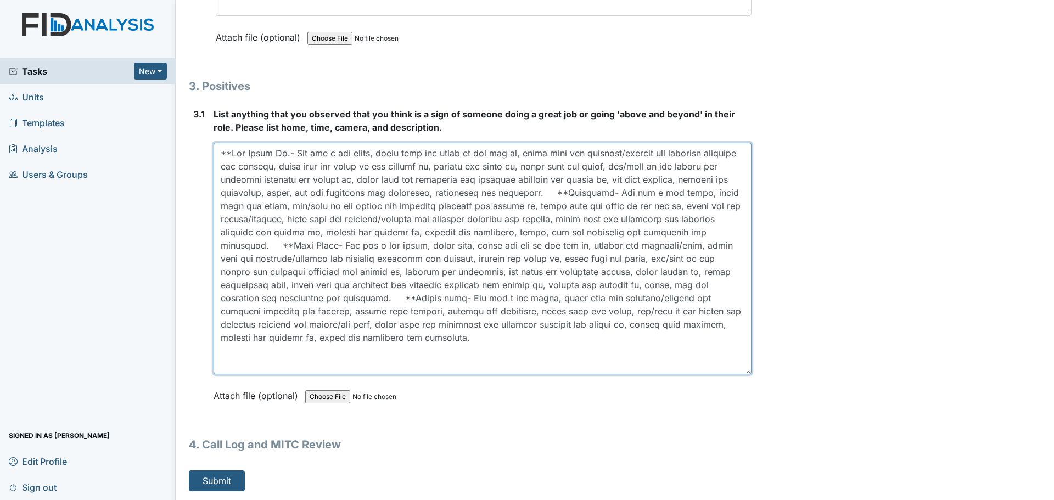
drag, startPoint x: 744, startPoint y: 373, endPoint x: 744, endPoint y: 345, distance: 28.6
click at [744, 346] on textarea at bounding box center [483, 259] width 538 height 232
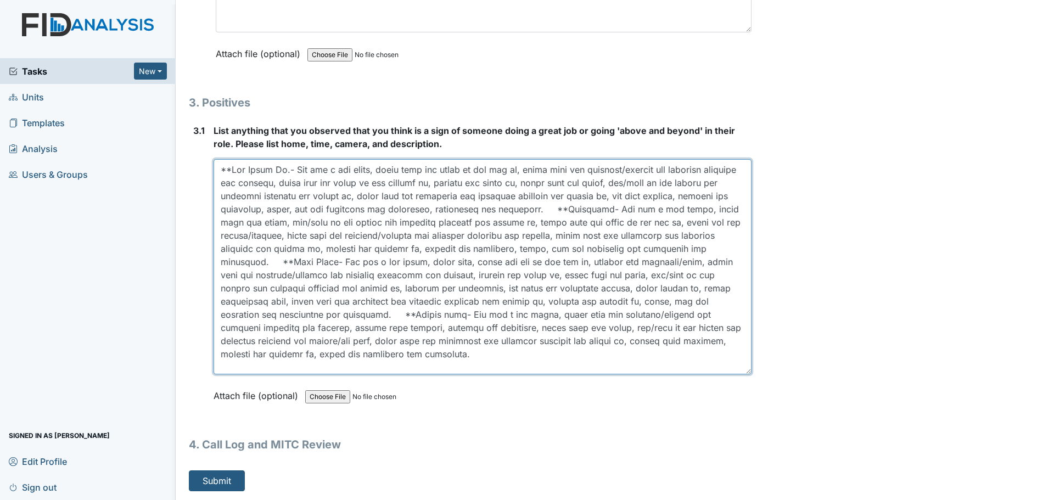
scroll to position [3365, 0]
drag, startPoint x: 741, startPoint y: 372, endPoint x: 745, endPoint y: 356, distance: 16.4
click at [745, 356] on textarea at bounding box center [483, 266] width 538 height 215
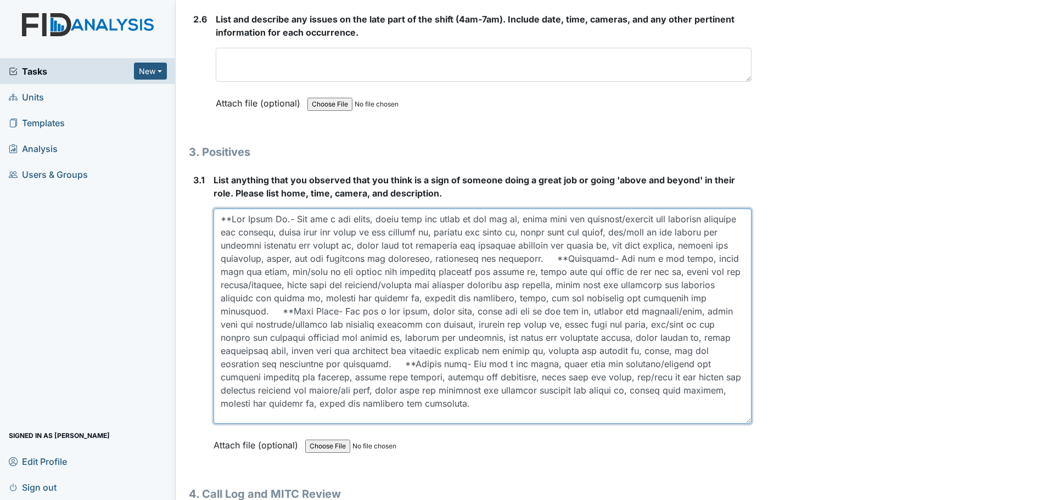
scroll to position [3256, 0]
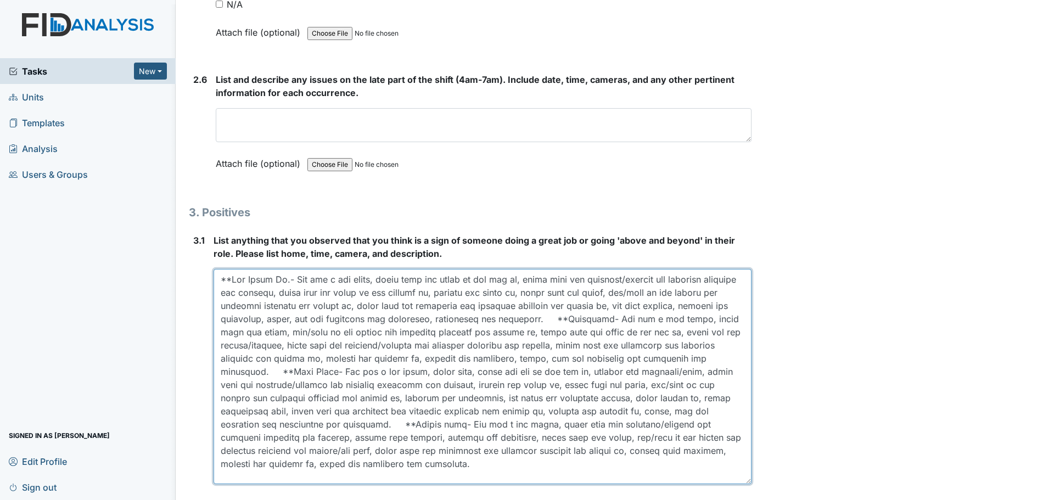
type textarea "**Old [PERSON_NAME].- She did a med count, wiped down and swept in the med rm, …"
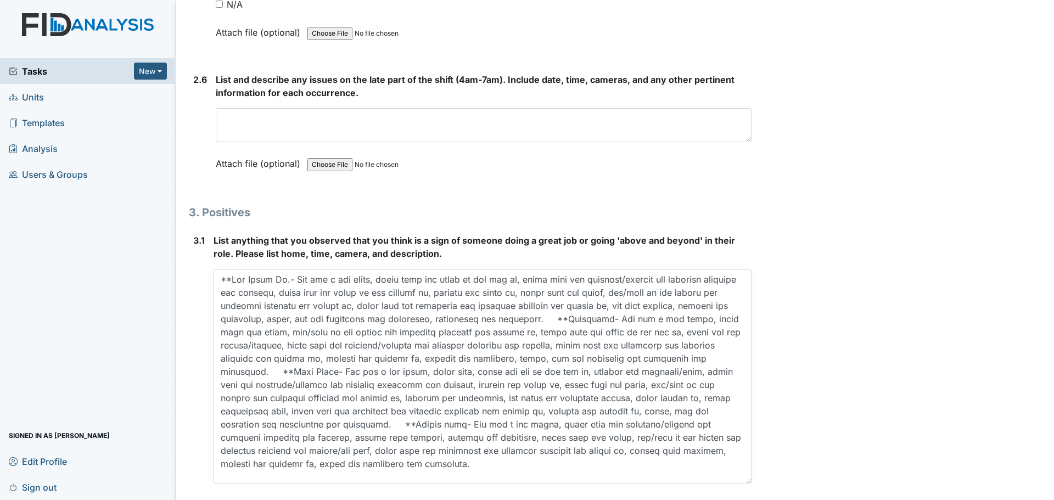
click at [219, 4] on input "N/A" at bounding box center [219, 4] width 7 height 7
checkbox input "true"
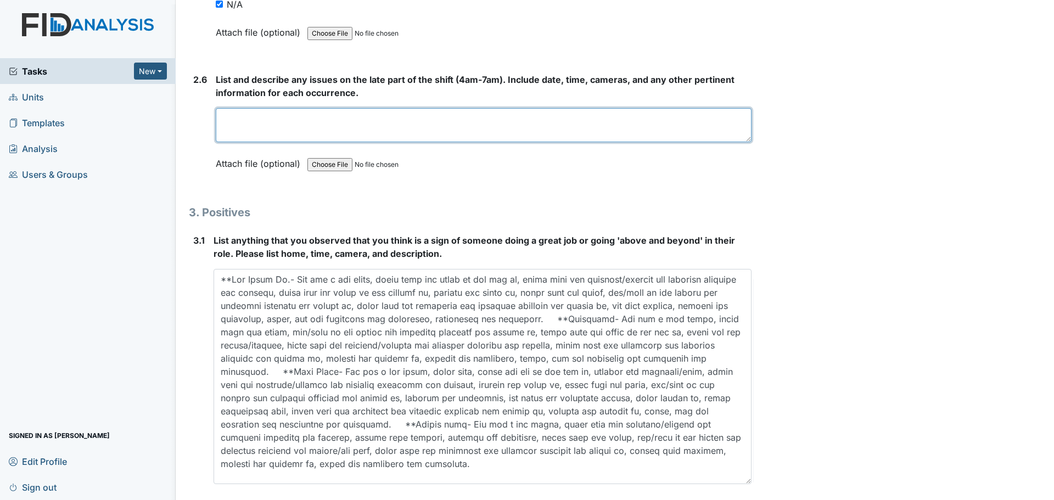
click at [423, 126] on textarea at bounding box center [484, 125] width 536 height 34
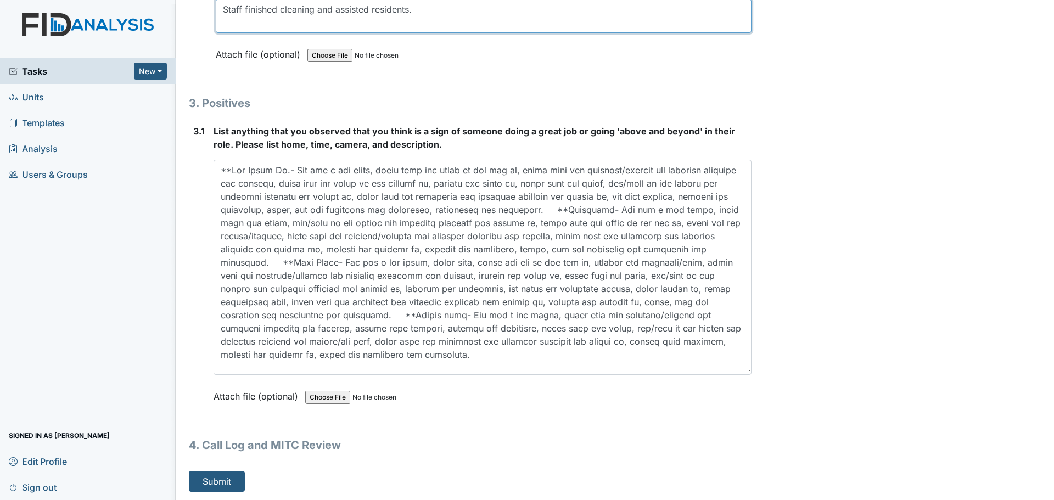
scroll to position [3365, 0]
type textarea "Staff finished cleaning and assisted residents."
click at [216, 479] on button "Submit" at bounding box center [217, 481] width 56 height 21
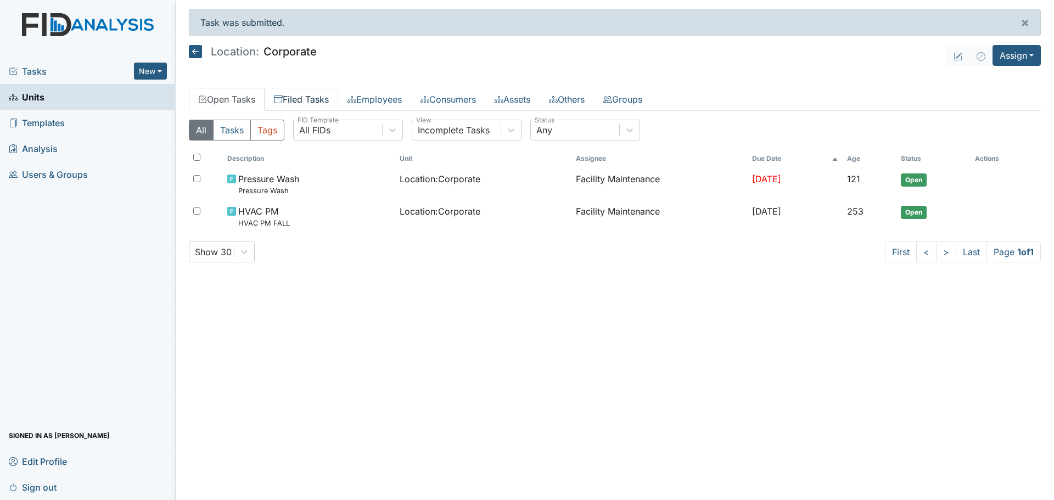
click at [316, 99] on link "Filed Tasks" at bounding box center [302, 99] width 74 height 23
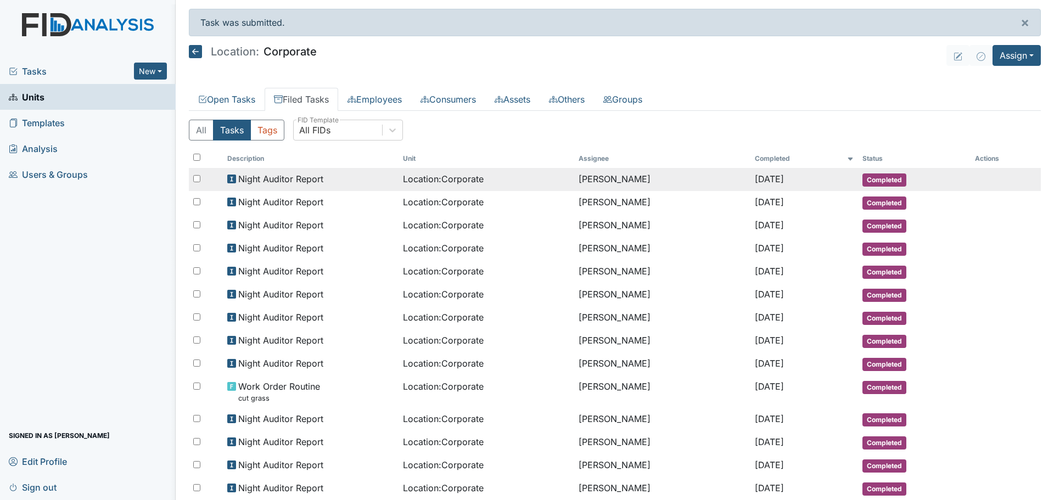
click at [328, 185] on div "Night Auditor Report" at bounding box center [310, 178] width 167 height 13
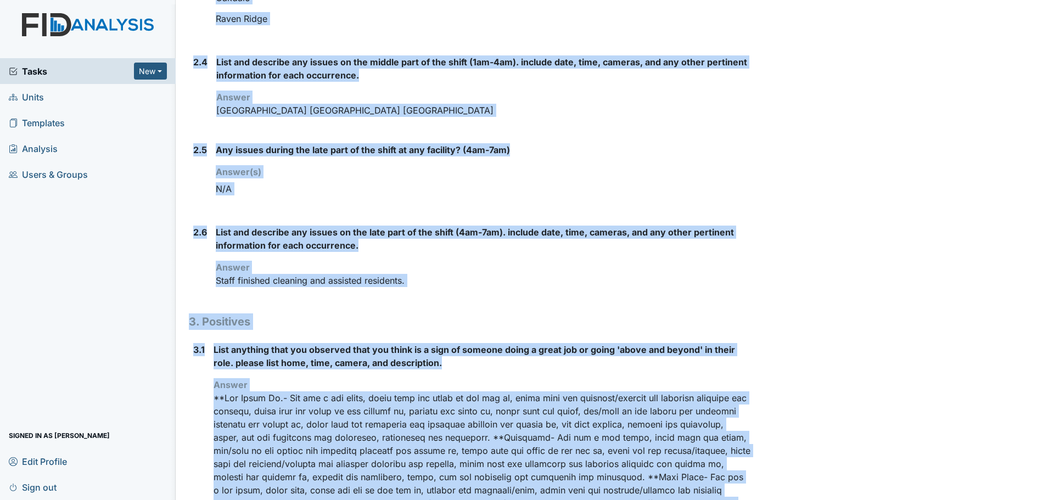
scroll to position [1104, 0]
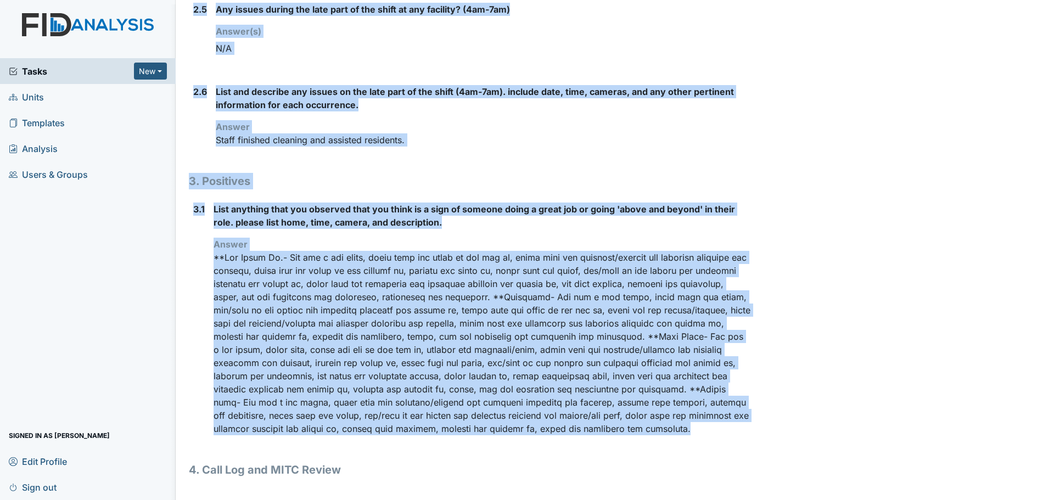
drag, startPoint x: 185, startPoint y: 55, endPoint x: 464, endPoint y: 430, distance: 467.5
copy div "Location: Corporate Assignee: [PERSON_NAME] Creator: [PERSON_NAME] Remediator: …"
